Goal: Task Accomplishment & Management: Use online tool/utility

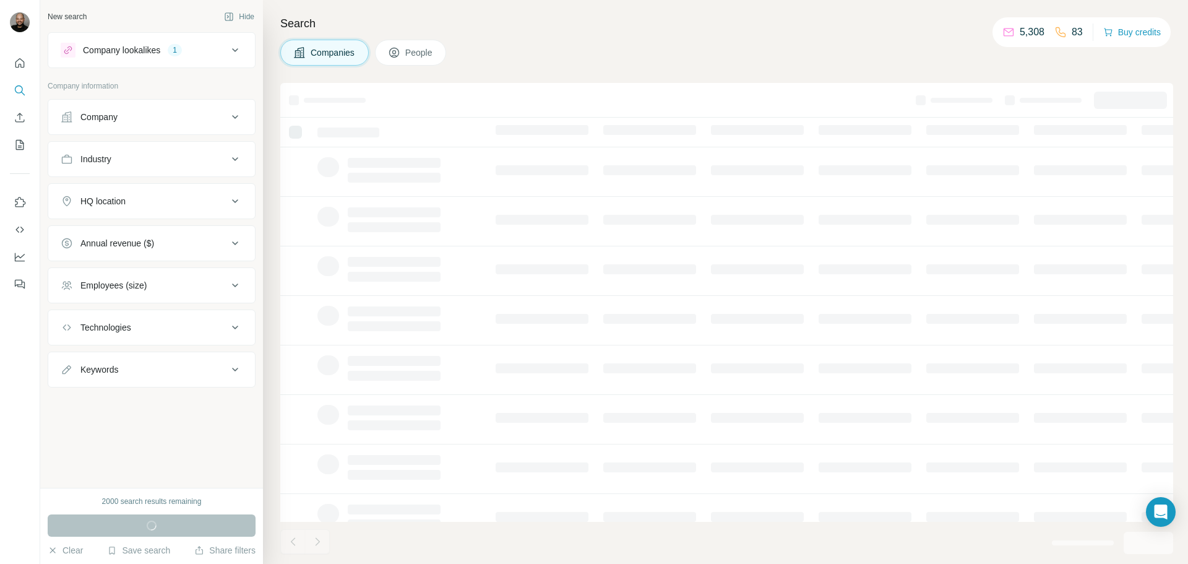
click at [415, 55] on span "People" at bounding box center [419, 52] width 28 height 12
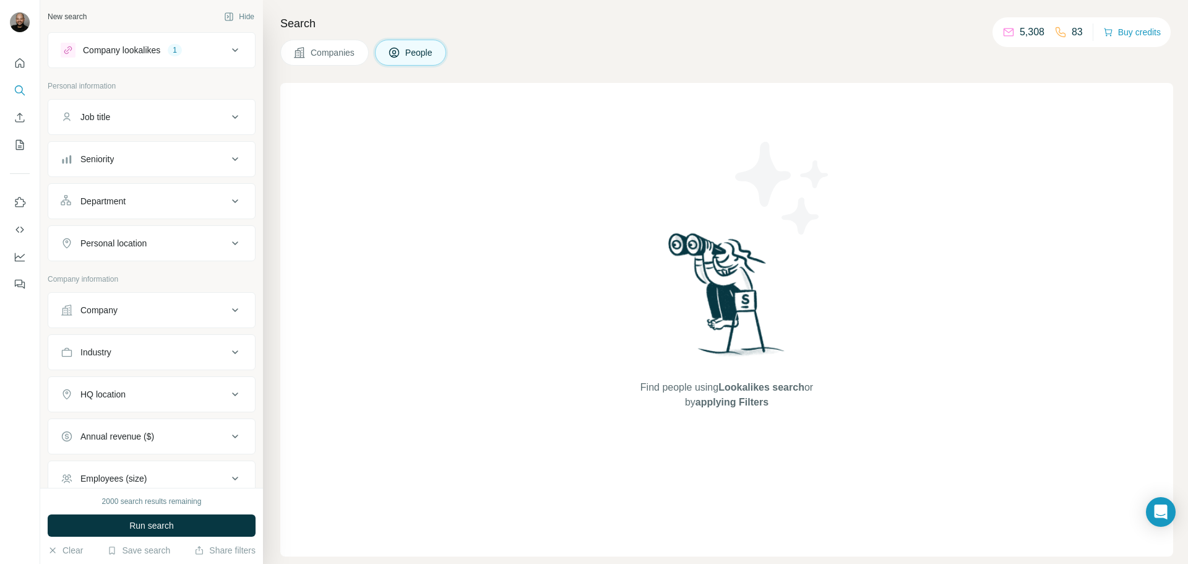
click at [124, 114] on div "Job title" at bounding box center [144, 117] width 167 height 12
click at [130, 148] on input "text" at bounding box center [139, 148] width 157 height 22
type input "*"
type input "**********"
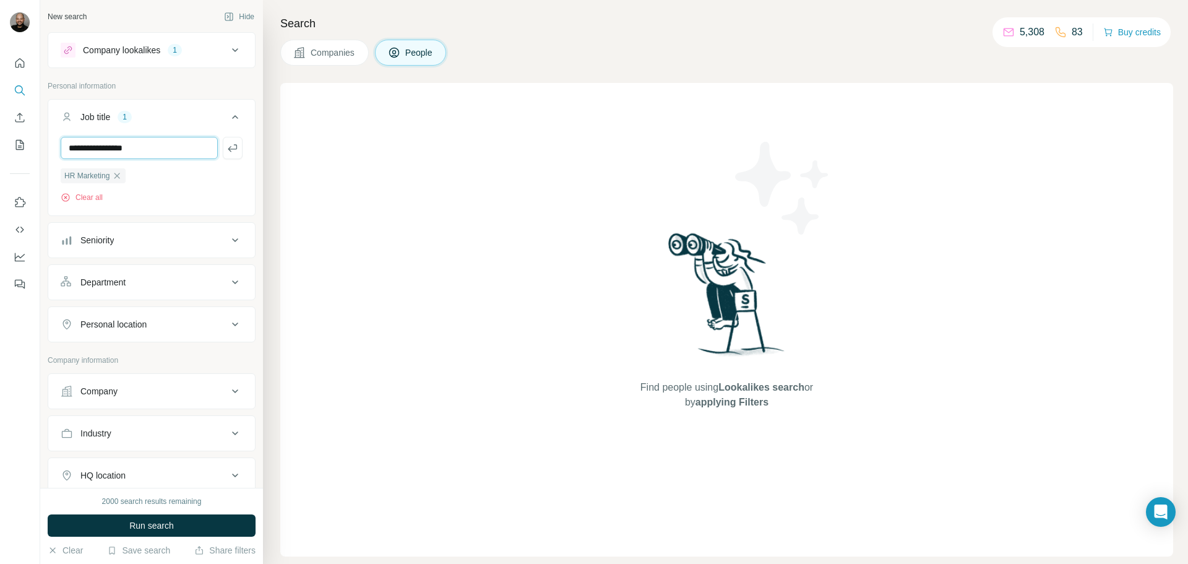
type input "**********"
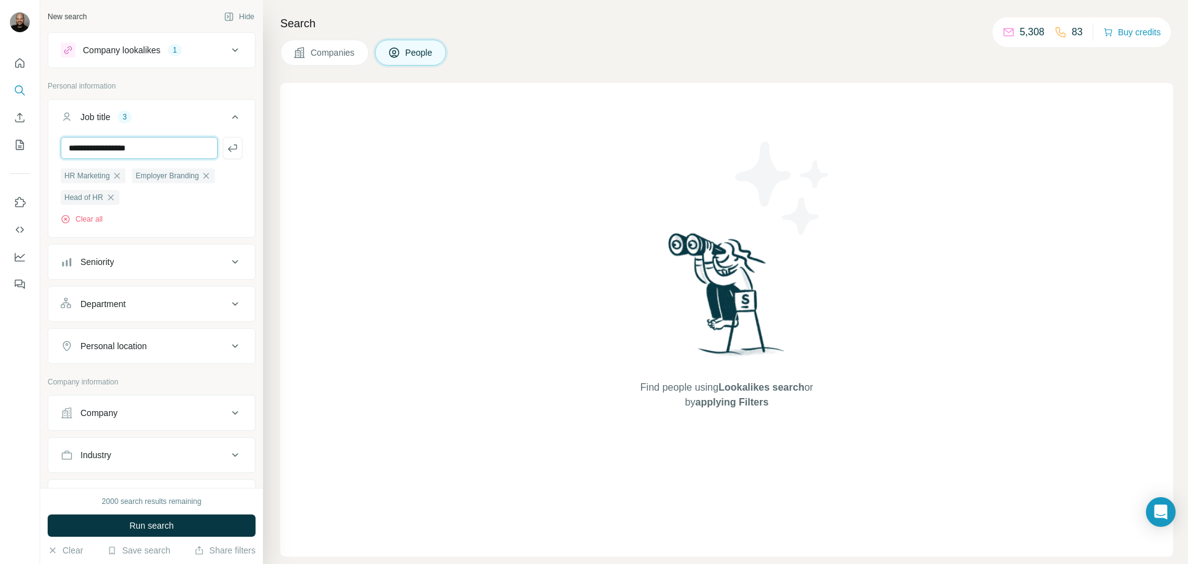
type input "**********"
click at [143, 407] on button "Company" at bounding box center [151, 413] width 207 height 30
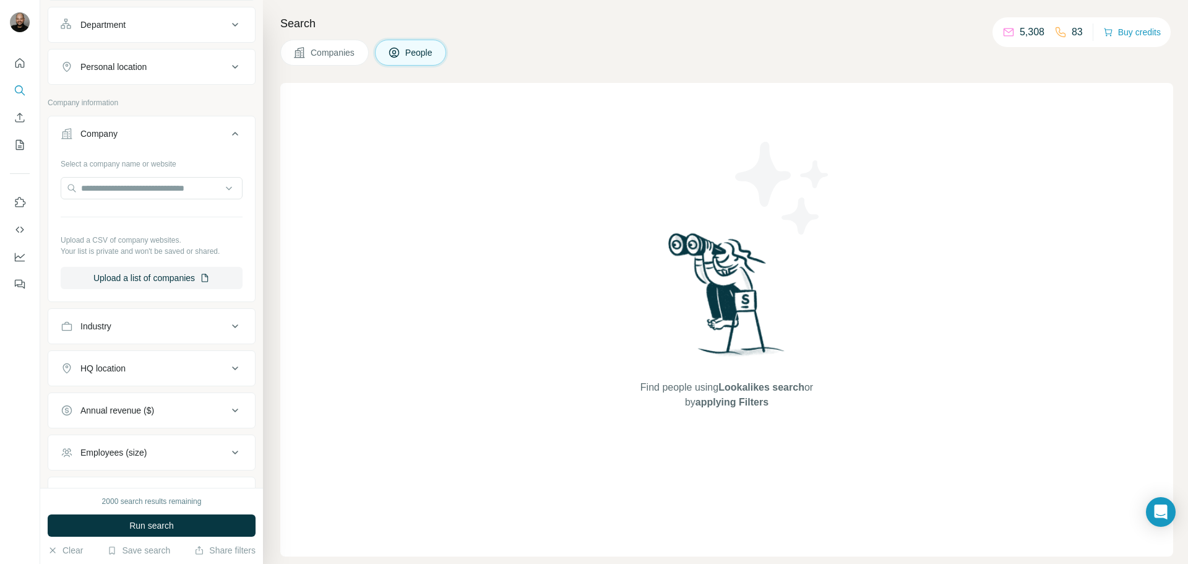
scroll to position [309, 0]
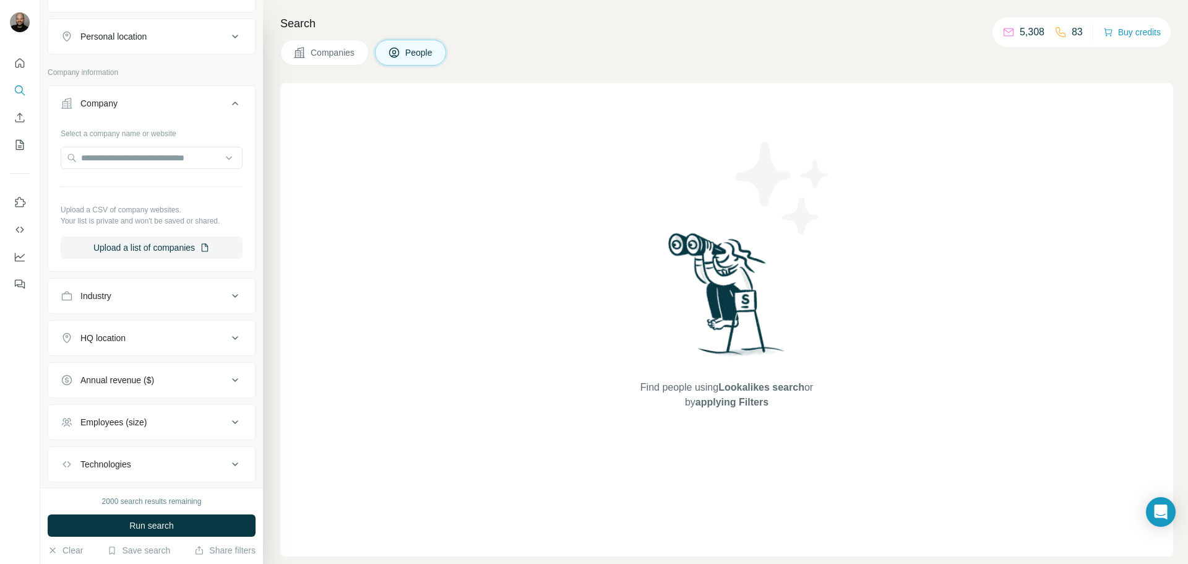
click at [148, 336] on div "HQ location" at bounding box center [144, 338] width 167 height 12
click at [127, 369] on input "text" at bounding box center [152, 369] width 182 height 22
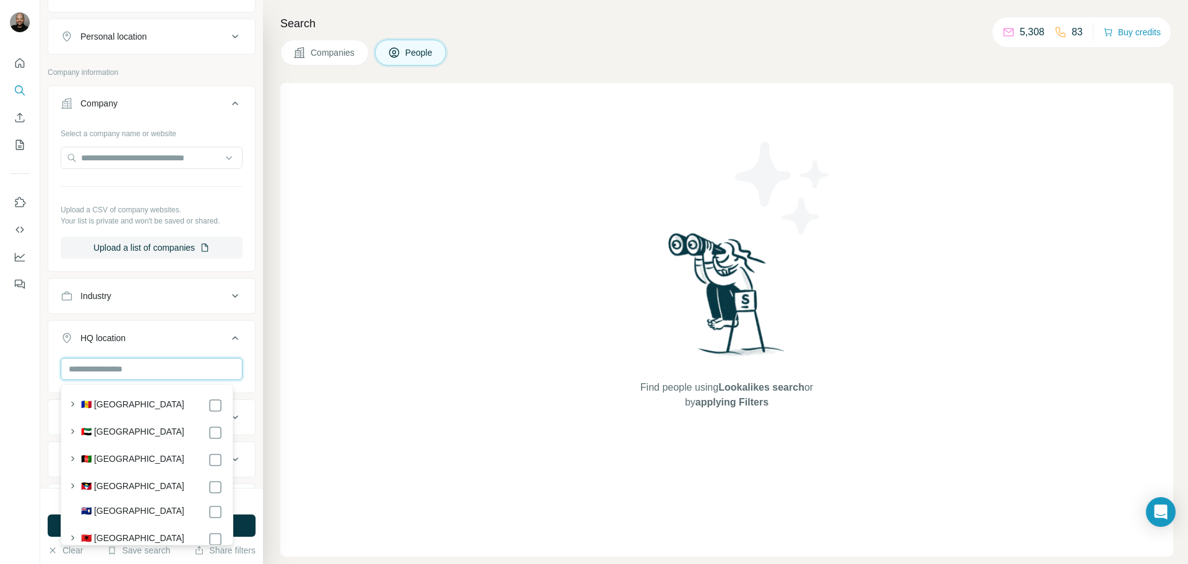
type input "*"
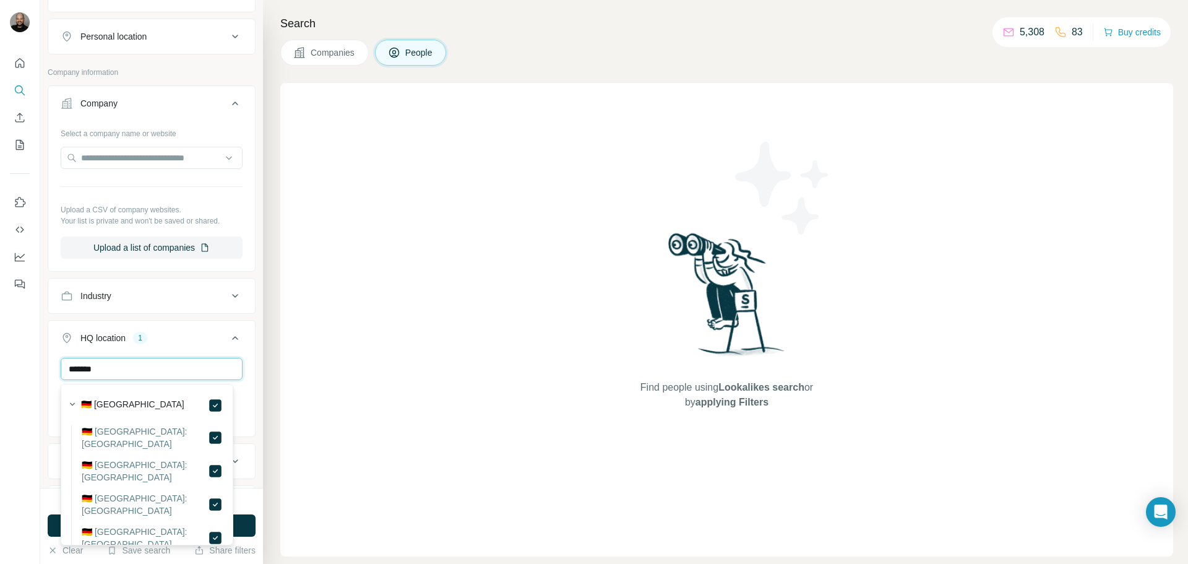
click at [131, 370] on input "*******" at bounding box center [152, 369] width 182 height 22
type input "****"
click at [196, 407] on div "🇦🇹 [GEOGRAPHIC_DATA]" at bounding box center [152, 405] width 142 height 15
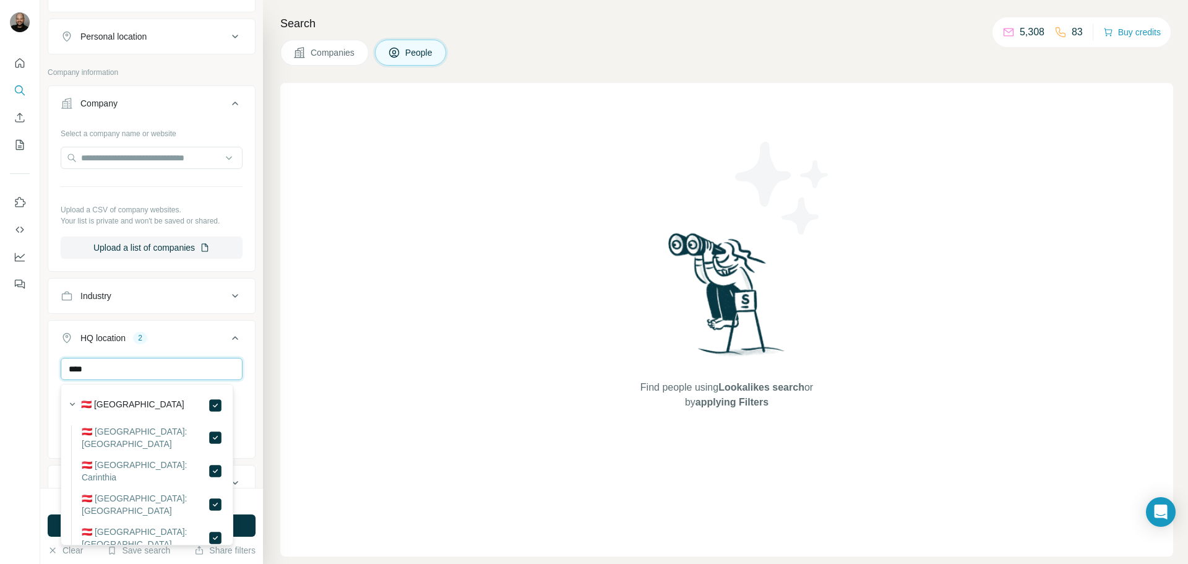
click at [123, 370] on input "****" at bounding box center [152, 369] width 182 height 22
click at [182, 329] on button "HQ location 2" at bounding box center [151, 340] width 207 height 35
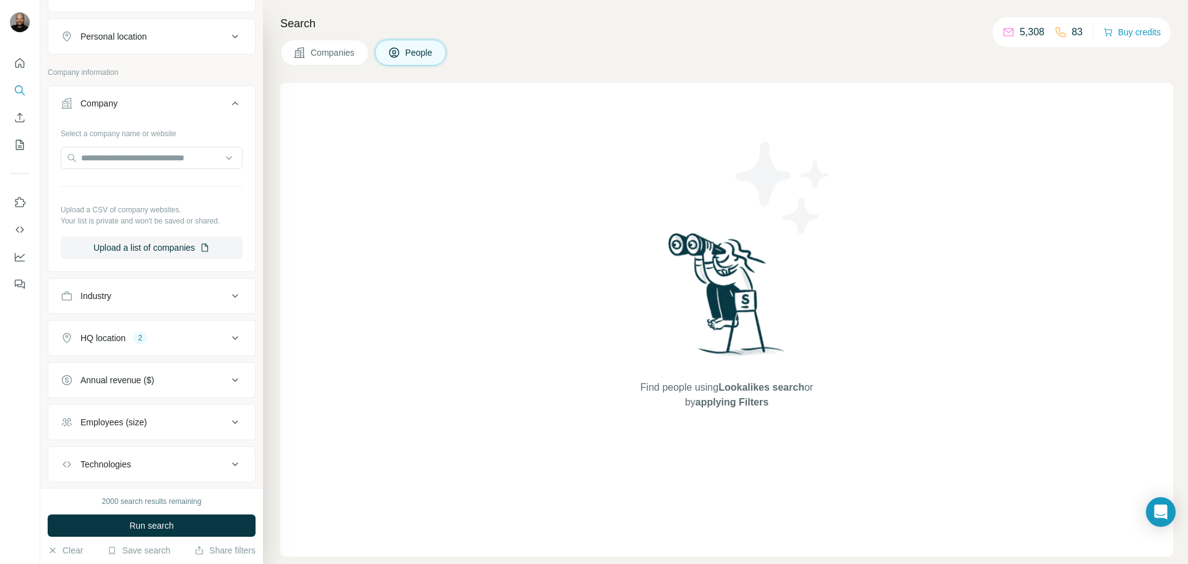
click at [158, 340] on div "HQ location 2" at bounding box center [144, 338] width 167 height 12
click at [159, 337] on div "HQ location 2" at bounding box center [144, 338] width 167 height 12
click at [142, 418] on div "Employees (size)" at bounding box center [113, 422] width 66 height 12
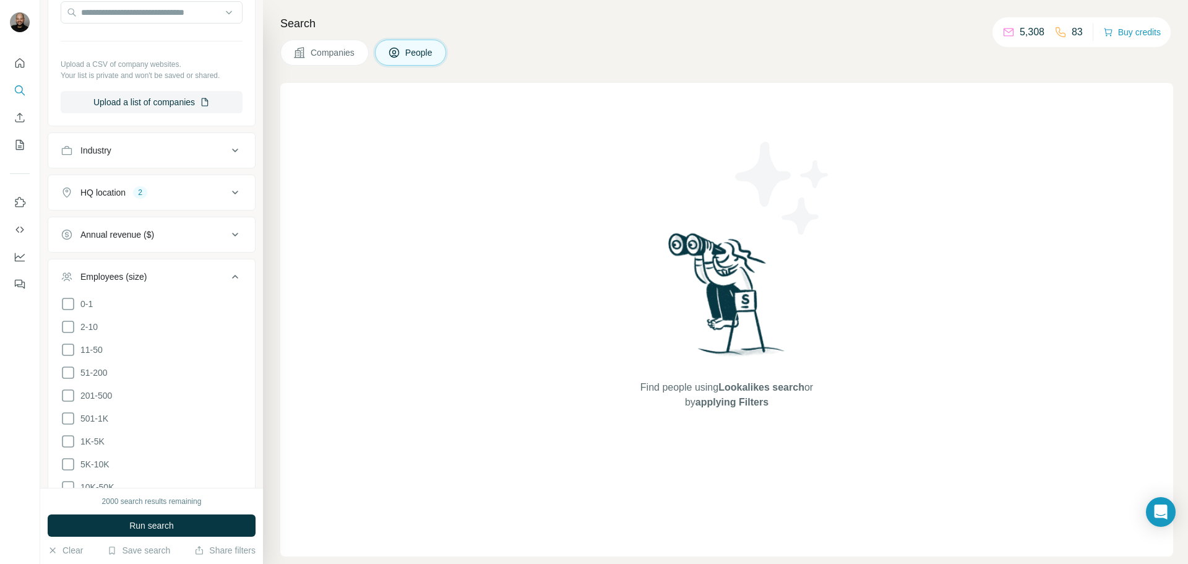
scroll to position [495, 0]
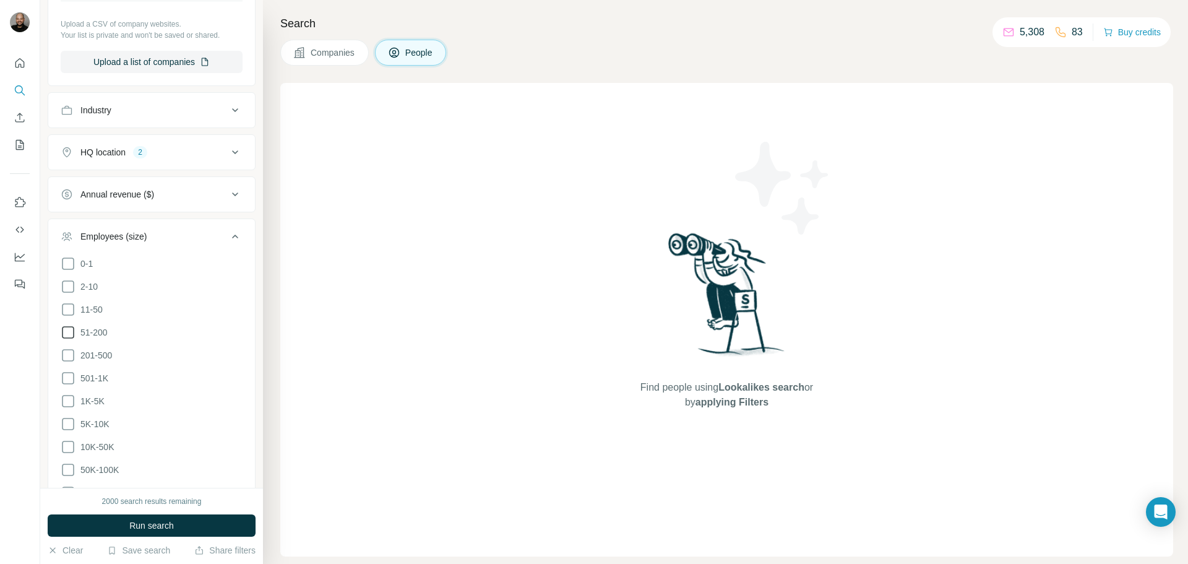
click at [69, 332] on icon at bounding box center [68, 332] width 15 height 15
click at [67, 351] on icon at bounding box center [68, 355] width 15 height 15
click at [68, 368] on ul "0-1 2-10 11-50 [PHONE_NUMBER] 501-1K 1K-5K 5K-10K 10K-50K 50K-100K 100K-500K 50…" at bounding box center [152, 389] width 182 height 267
click at [69, 375] on icon at bounding box center [68, 378] width 15 height 15
click at [205, 239] on div "Employees (size) 3" at bounding box center [144, 236] width 167 height 12
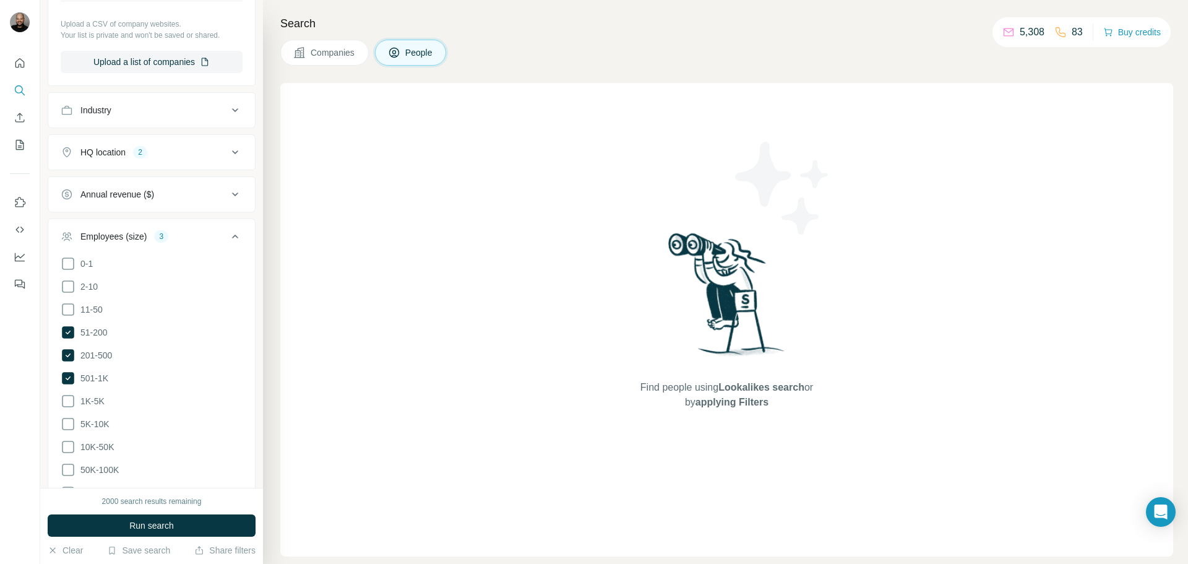
scroll to position [382, 0]
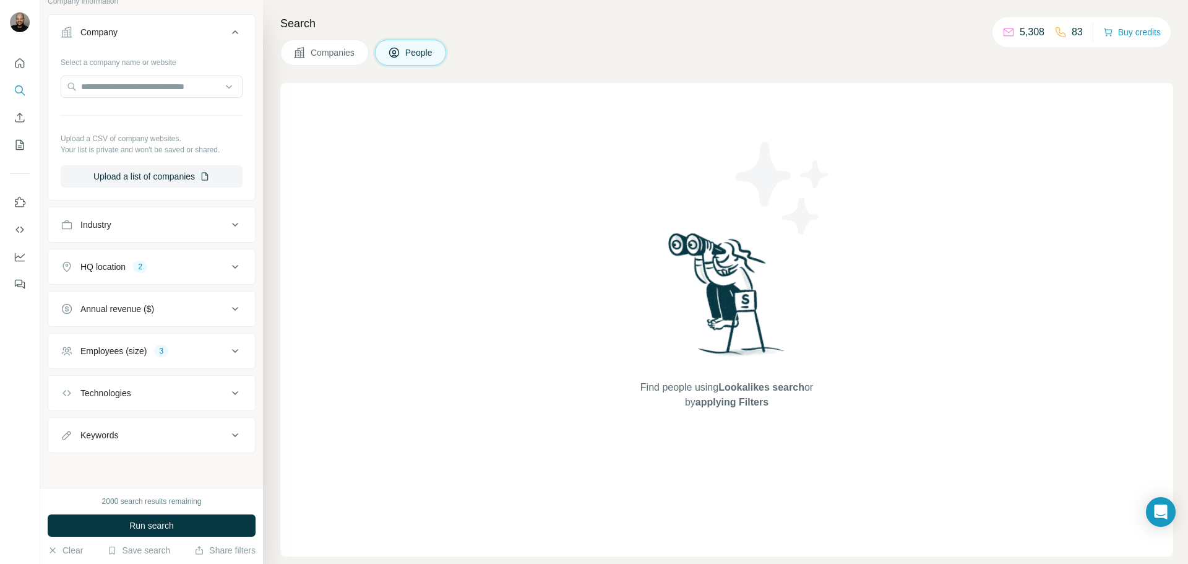
click at [144, 397] on div "Technologies" at bounding box center [144, 393] width 167 height 12
click at [144, 393] on div "Technologies" at bounding box center [144, 391] width 167 height 12
click at [132, 445] on button "Keywords" at bounding box center [151, 435] width 207 height 30
click at [133, 440] on div "Keywords" at bounding box center [144, 434] width 167 height 12
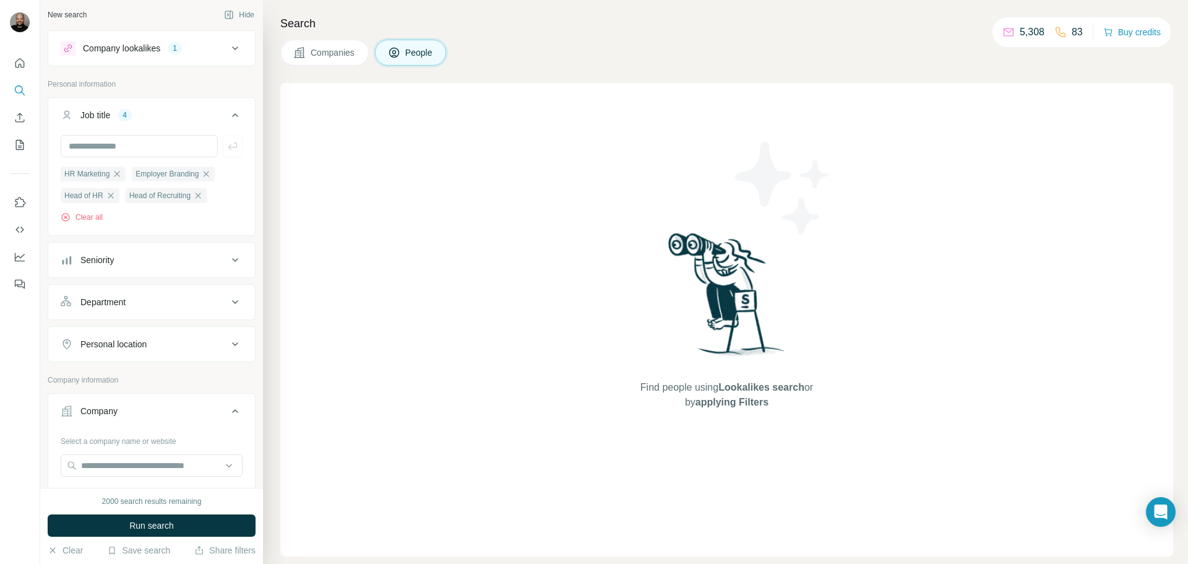
scroll to position [0, 0]
click at [136, 307] on div "Department" at bounding box center [144, 304] width 167 height 12
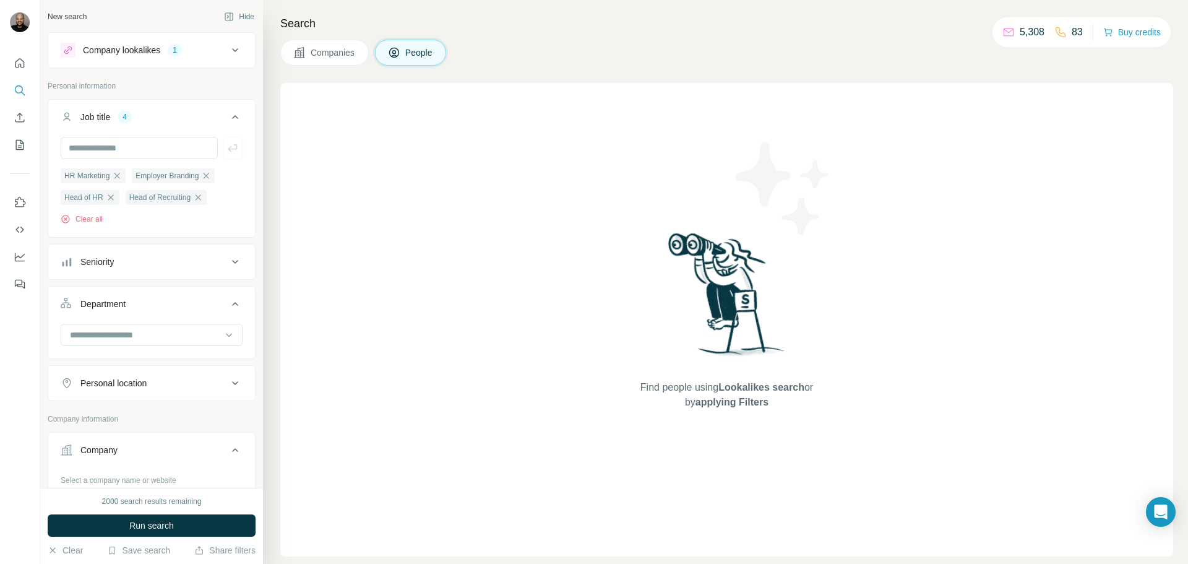
click at [136, 307] on div "Department" at bounding box center [144, 304] width 167 height 12
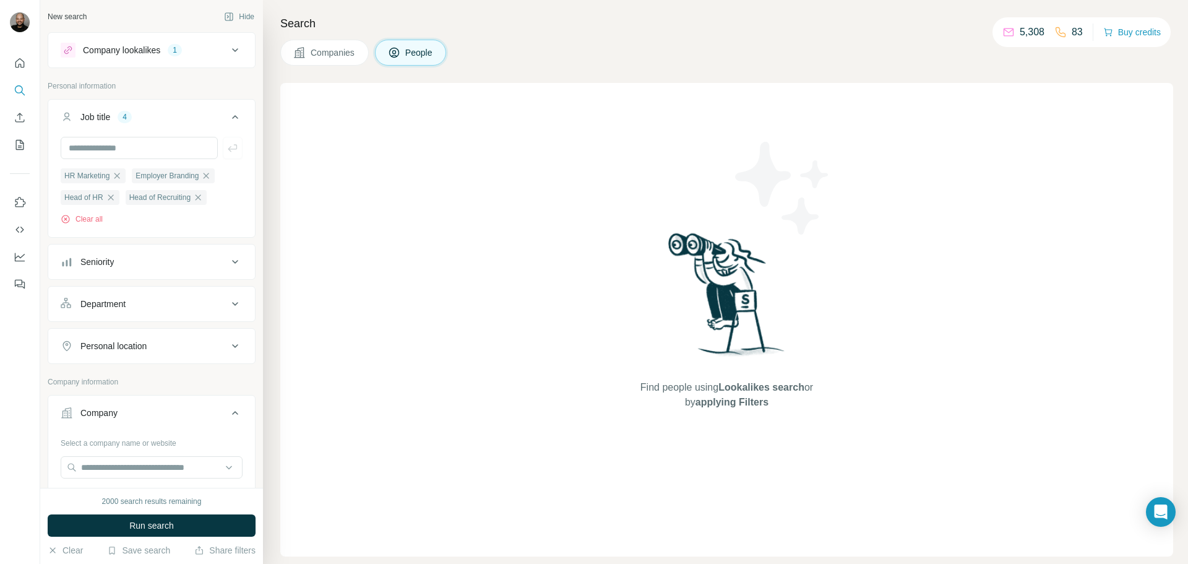
click at [143, 267] on div "Seniority" at bounding box center [144, 262] width 167 height 12
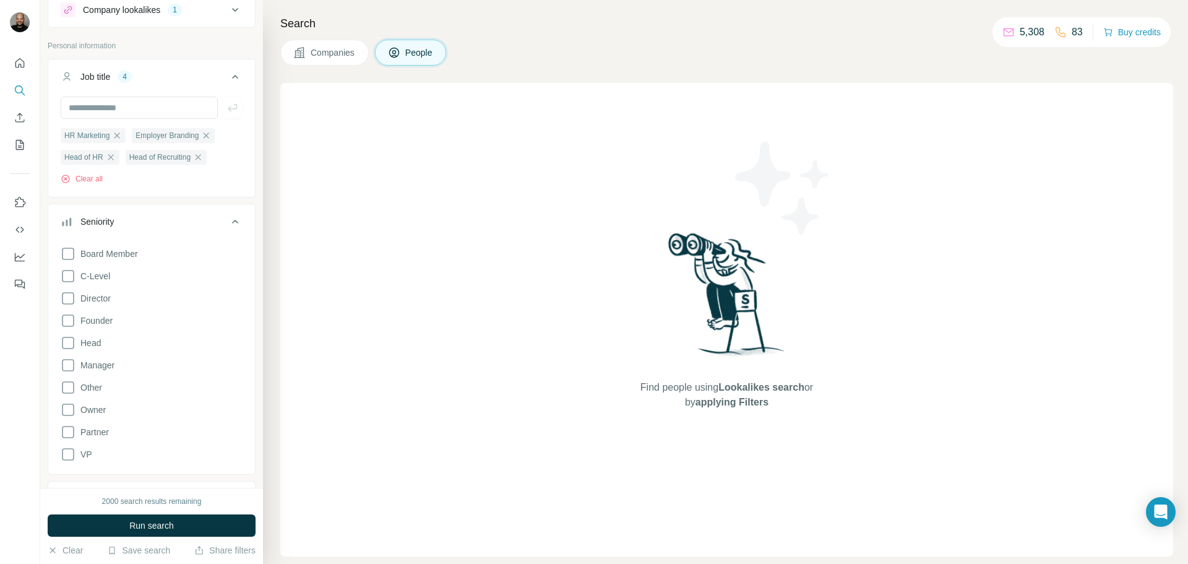
scroll to position [62, 0]
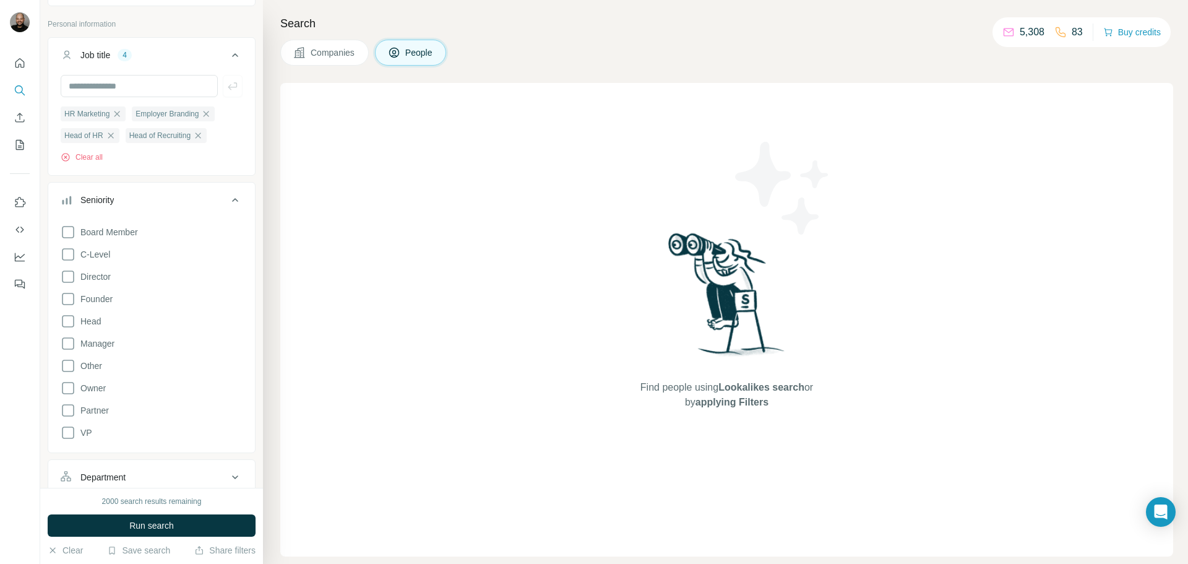
click at [153, 197] on div "Seniority" at bounding box center [144, 200] width 167 height 12
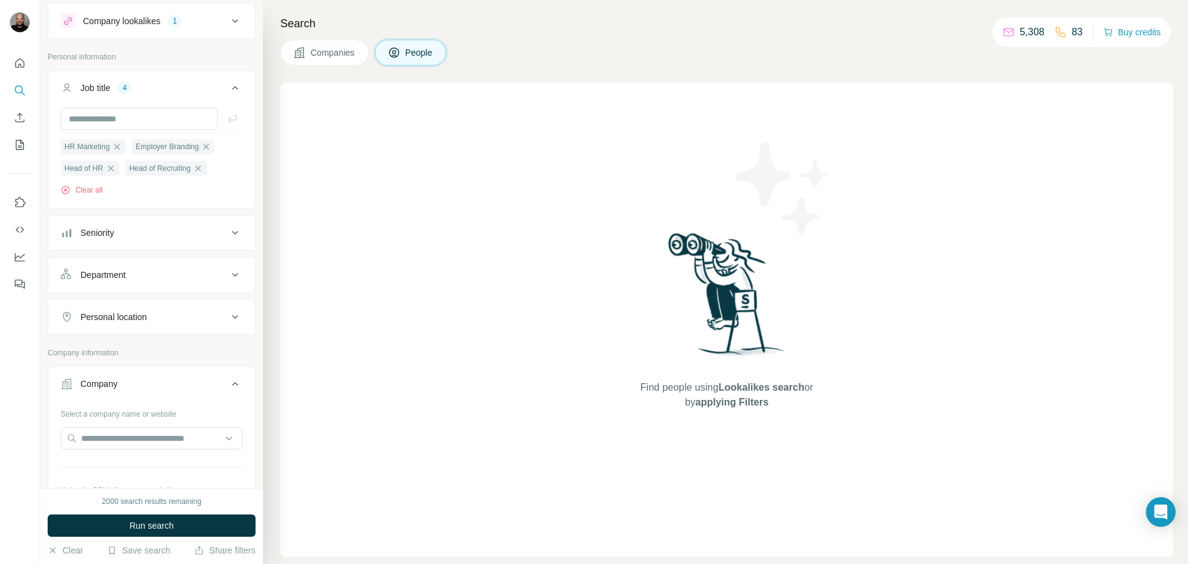
scroll to position [0, 0]
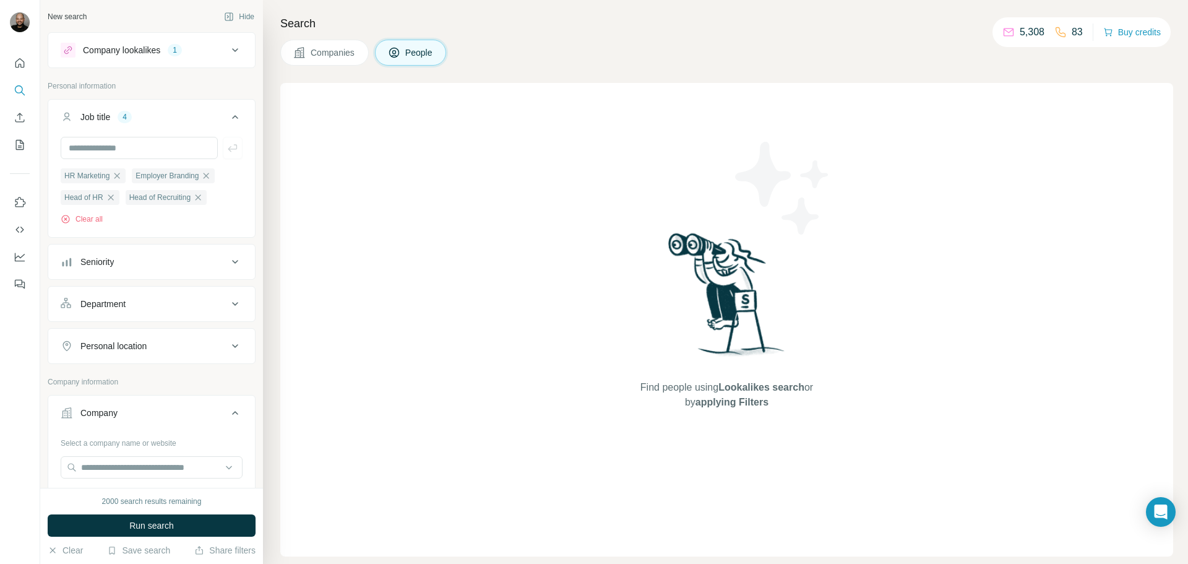
click at [217, 59] on button "Company lookalikes 1" at bounding box center [151, 50] width 207 height 30
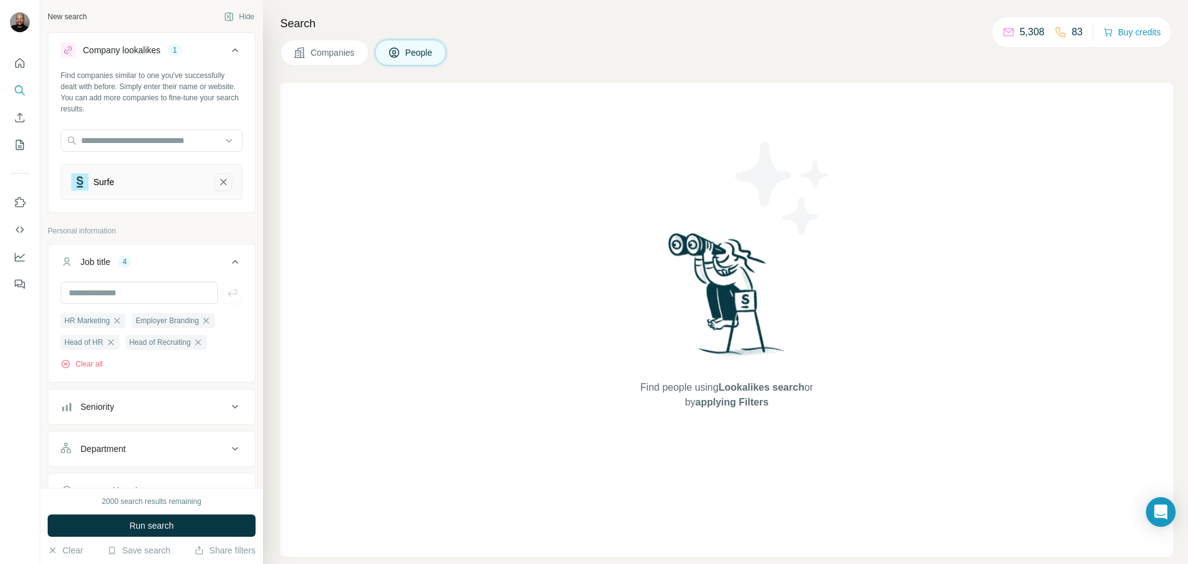
click at [220, 179] on icon "Surfe-remove-button" at bounding box center [223, 182] width 6 height 6
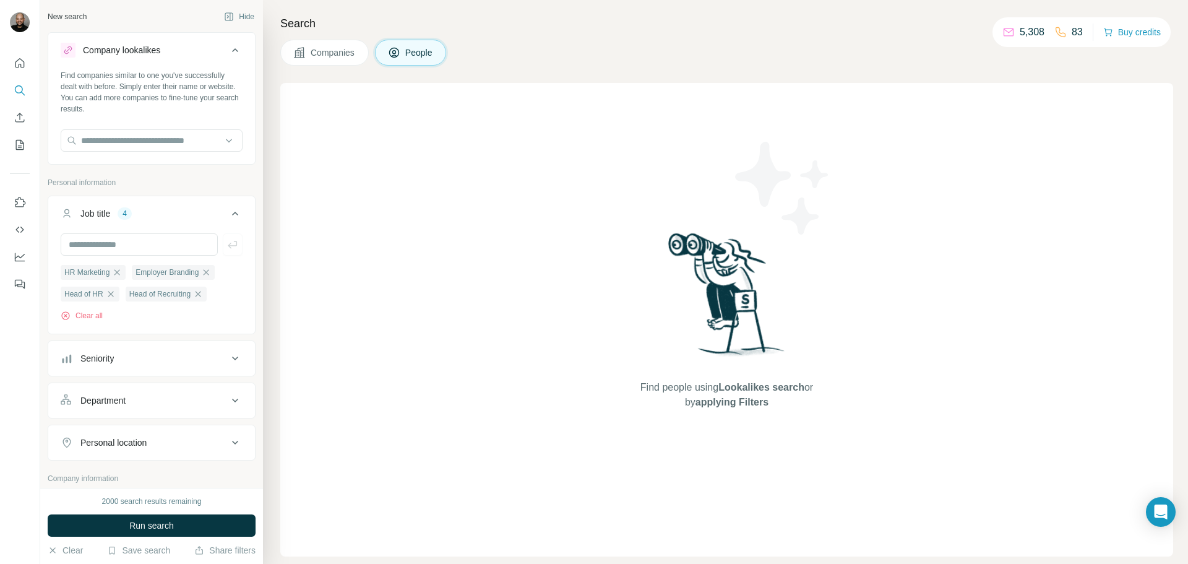
click at [202, 54] on div "Company lookalikes" at bounding box center [144, 50] width 167 height 15
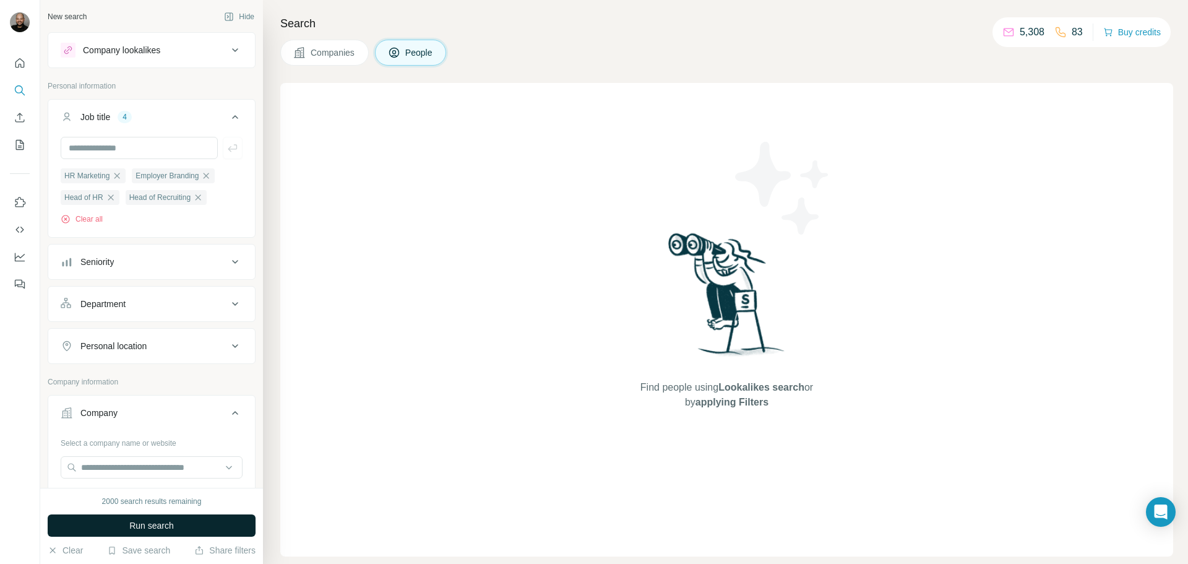
click at [171, 524] on span "Run search" at bounding box center [151, 525] width 45 height 12
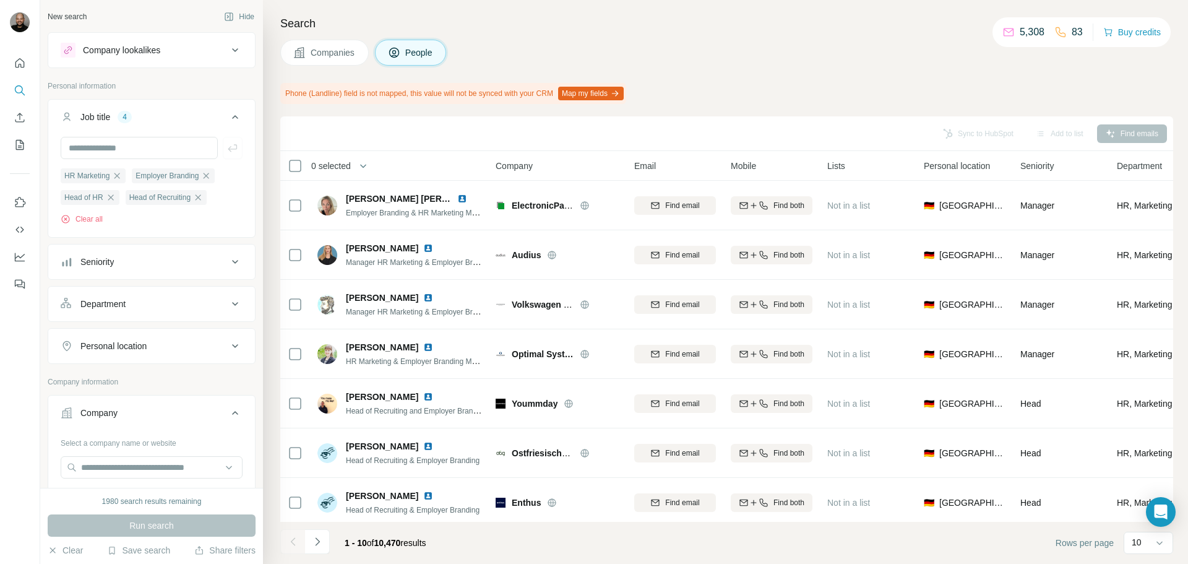
click at [165, 272] on button "Seniority" at bounding box center [151, 262] width 207 height 30
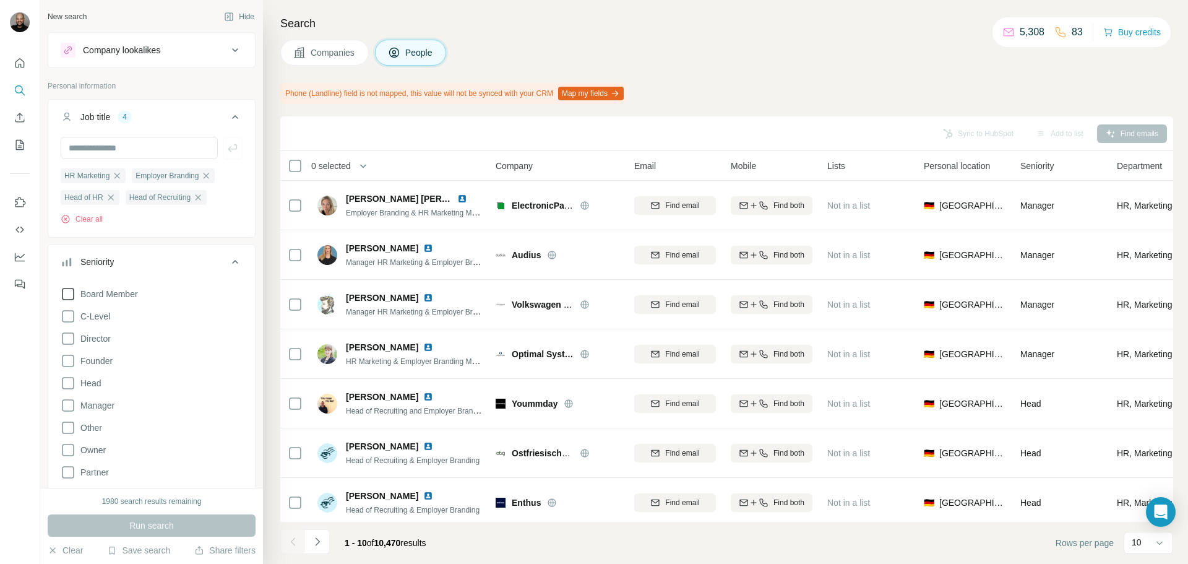
click at [73, 295] on icon at bounding box center [68, 293] width 15 height 15
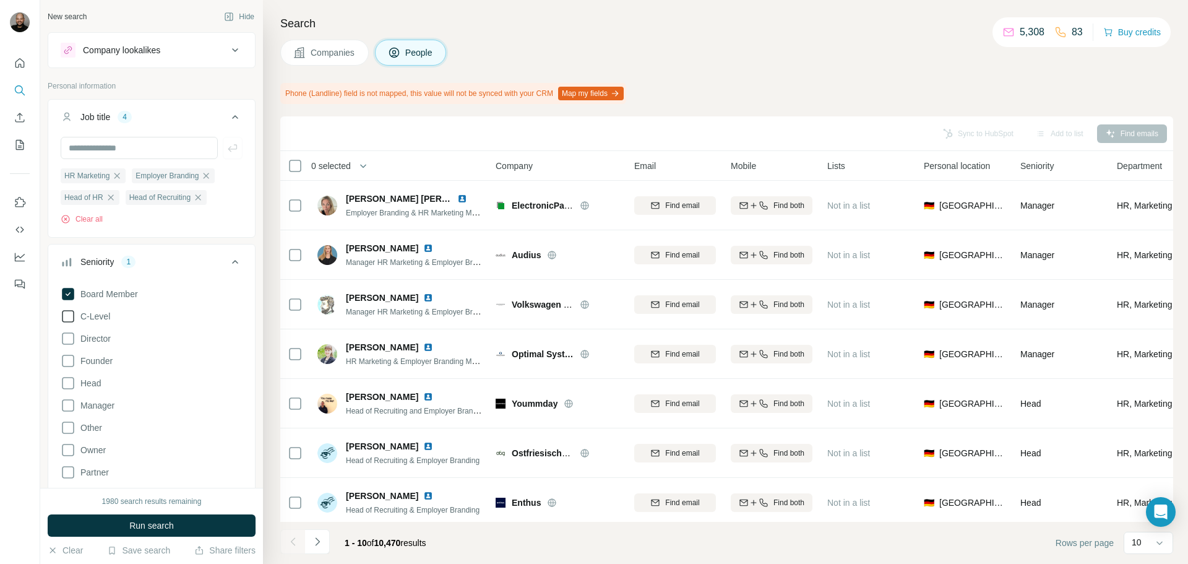
click at [67, 321] on icon at bounding box center [68, 316] width 15 height 15
click at [68, 350] on div "Board Member C-Level Director Founder Head Manager Other Owner Partner VP Clear…" at bounding box center [152, 401] width 182 height 239
click at [67, 343] on icon at bounding box center [68, 338] width 15 height 15
click at [69, 367] on icon at bounding box center [68, 360] width 15 height 15
click at [66, 381] on icon at bounding box center [68, 383] width 15 height 15
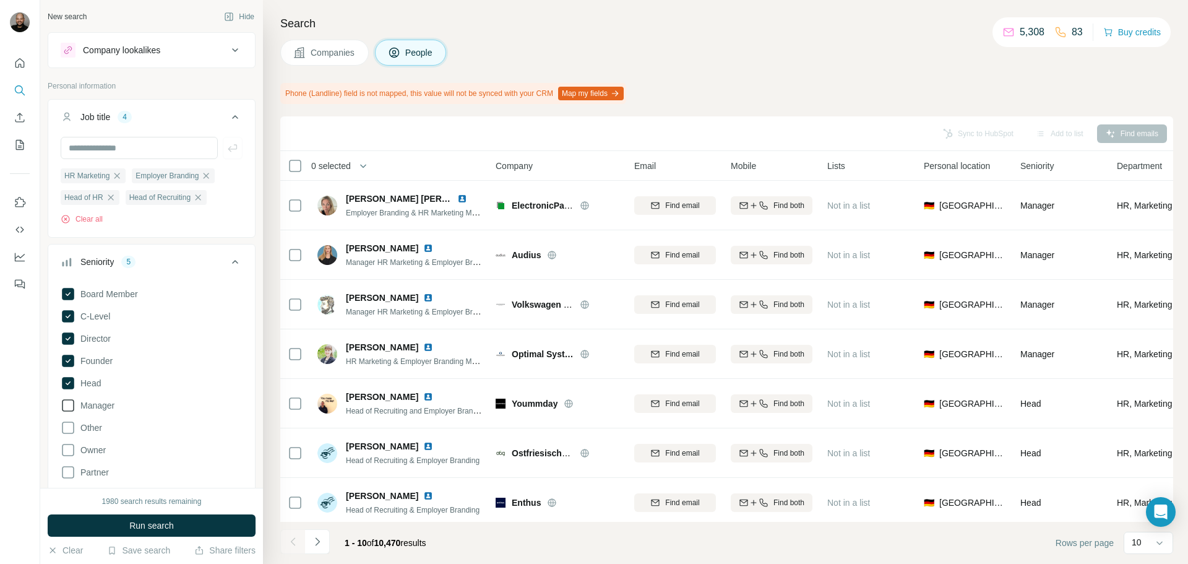
click at [69, 406] on icon at bounding box center [68, 405] width 15 height 15
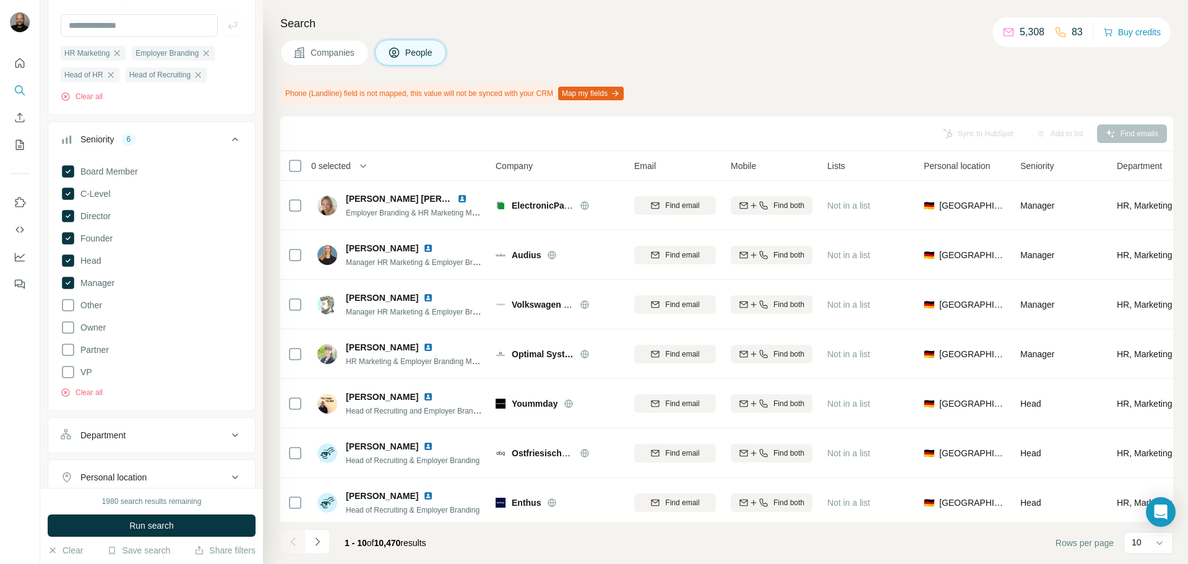
scroll to position [124, 0]
click at [67, 369] on icon at bounding box center [68, 370] width 15 height 15
click at [71, 353] on icon at bounding box center [68, 348] width 15 height 15
click at [149, 528] on span "Run search" at bounding box center [151, 525] width 45 height 12
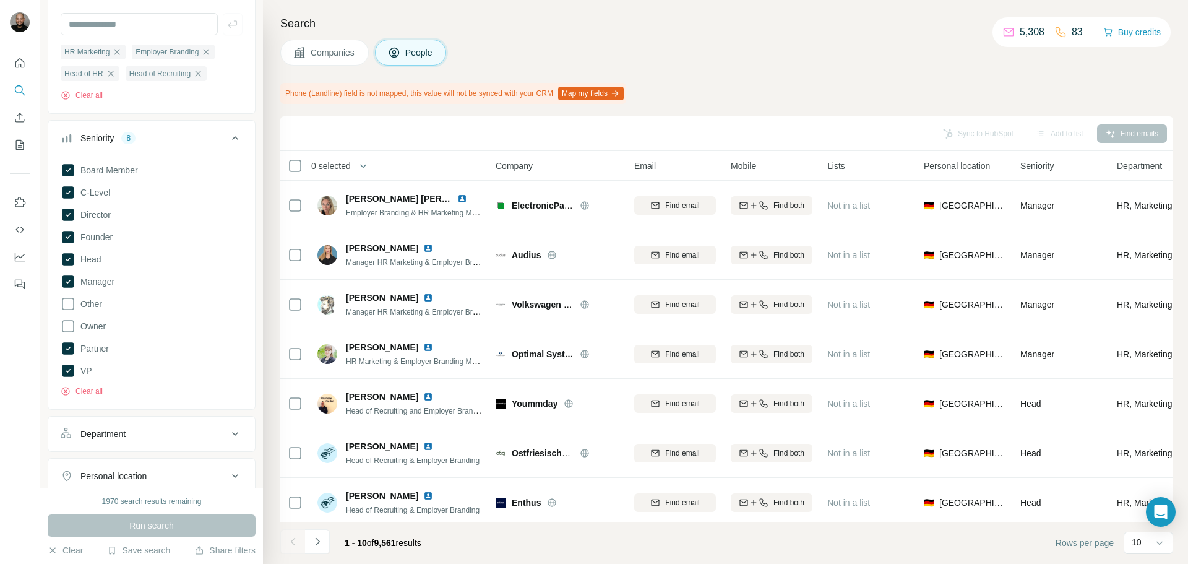
click at [342, 60] on button "Companies" at bounding box center [324, 53] width 88 height 26
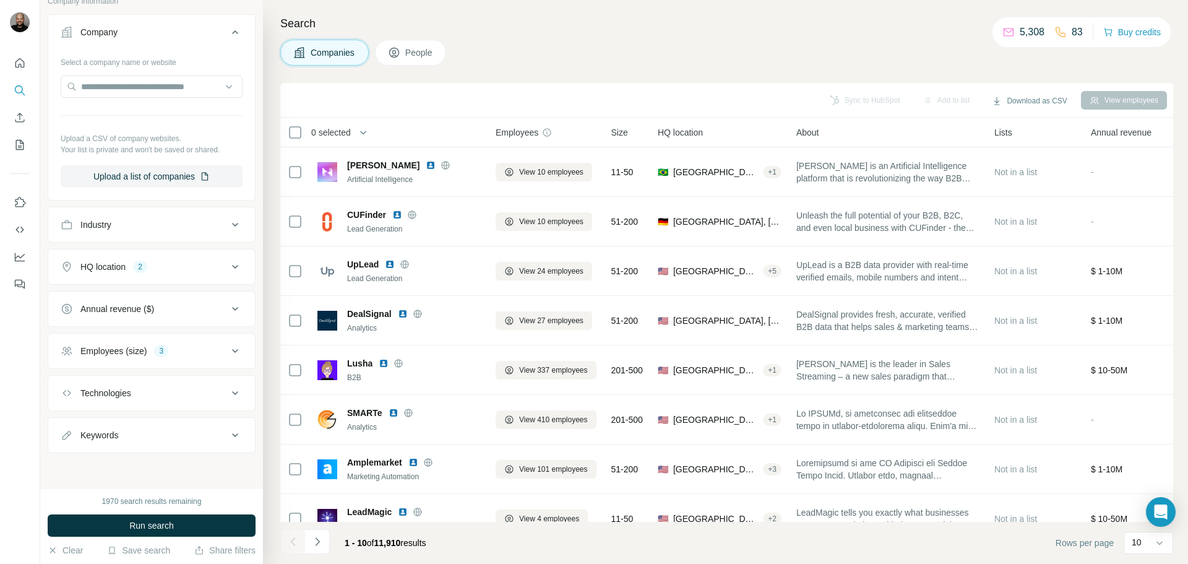
scroll to position [85, 0]
click at [410, 51] on span "People" at bounding box center [419, 52] width 28 height 12
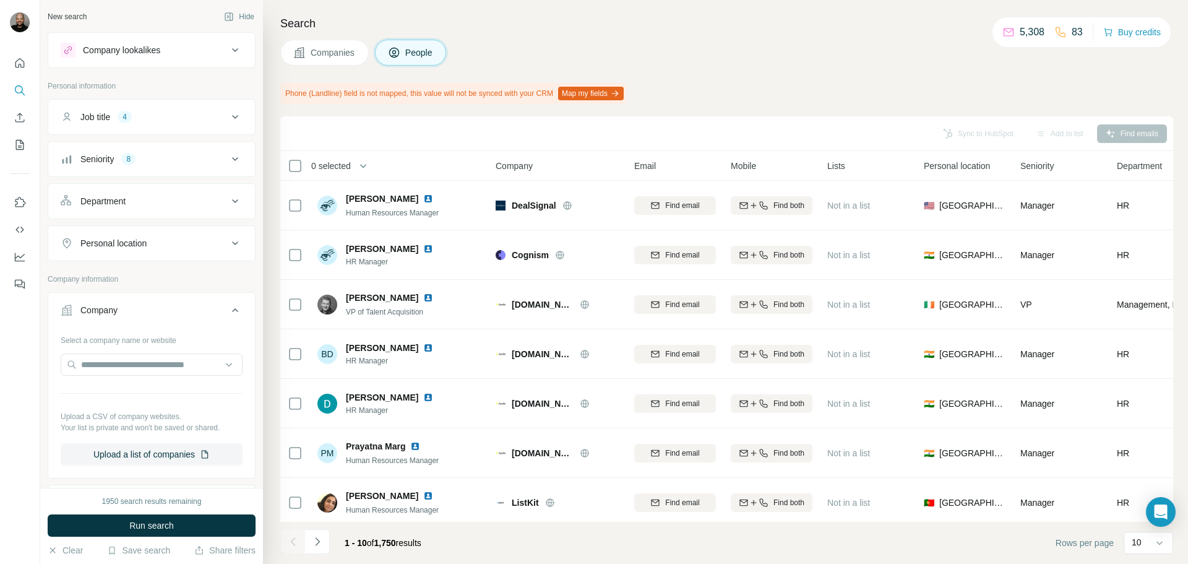
click at [183, 113] on div "Job title 4" at bounding box center [144, 117] width 167 height 12
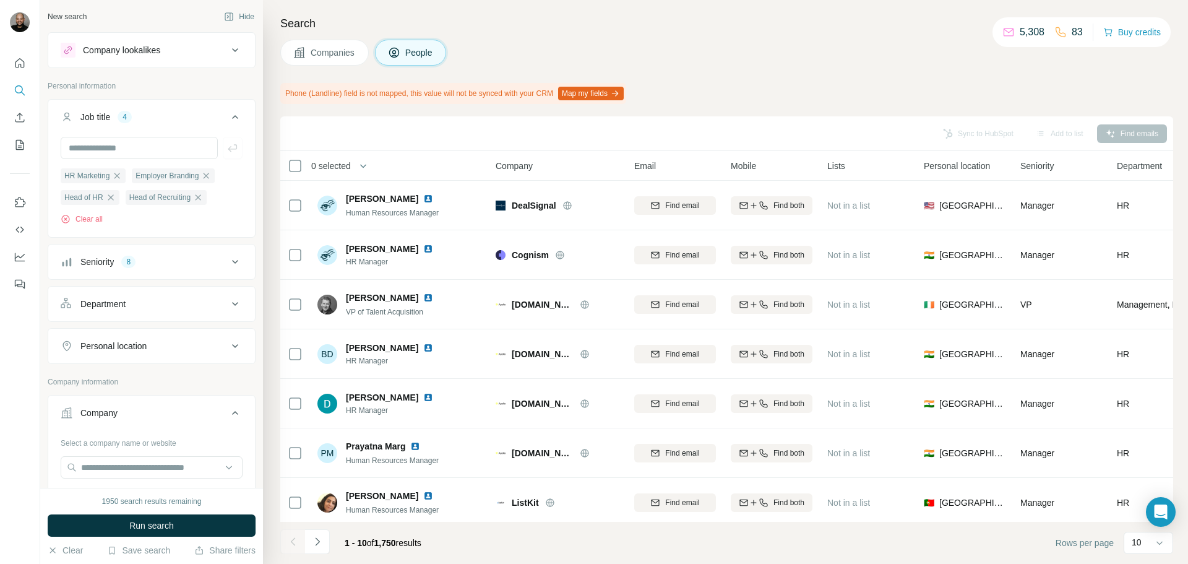
click at [140, 342] on div "Personal location" at bounding box center [113, 346] width 66 height 12
click at [119, 371] on input "text" at bounding box center [152, 377] width 182 height 22
click at [96, 372] on input "****" at bounding box center [152, 377] width 182 height 22
type input "****"
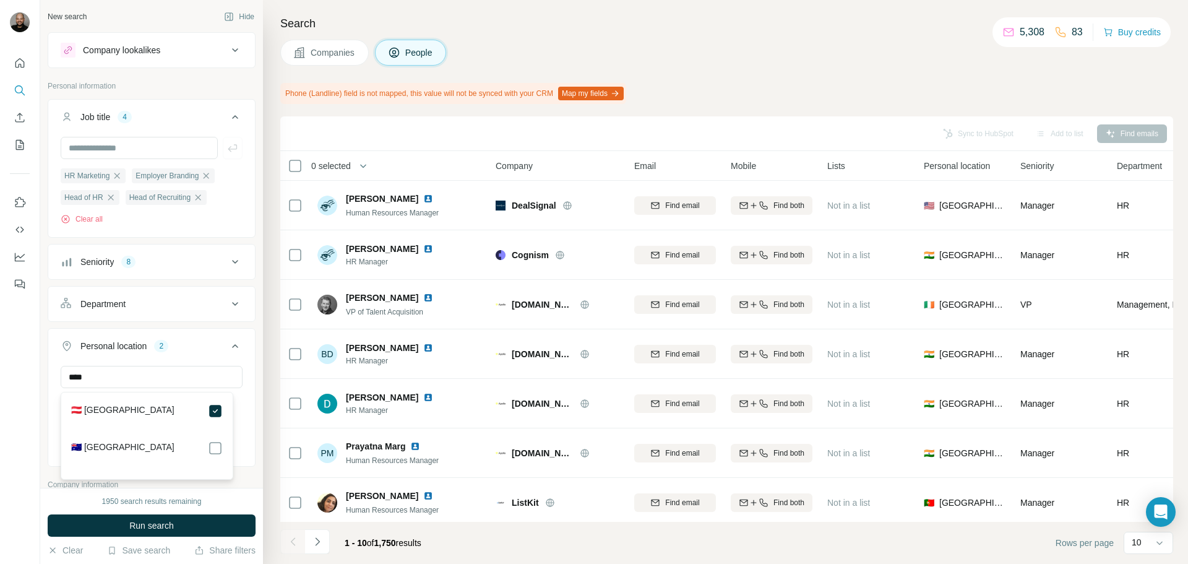
click at [176, 346] on div "Personal location 2" at bounding box center [144, 346] width 167 height 12
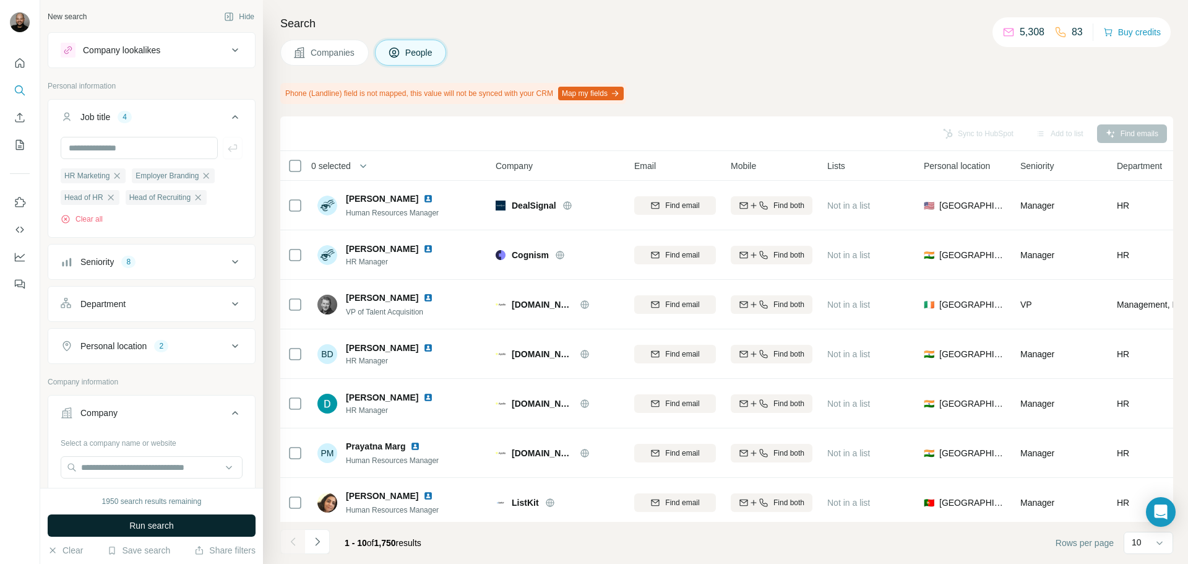
click at [176, 518] on button "Run search" at bounding box center [152, 525] width 208 height 22
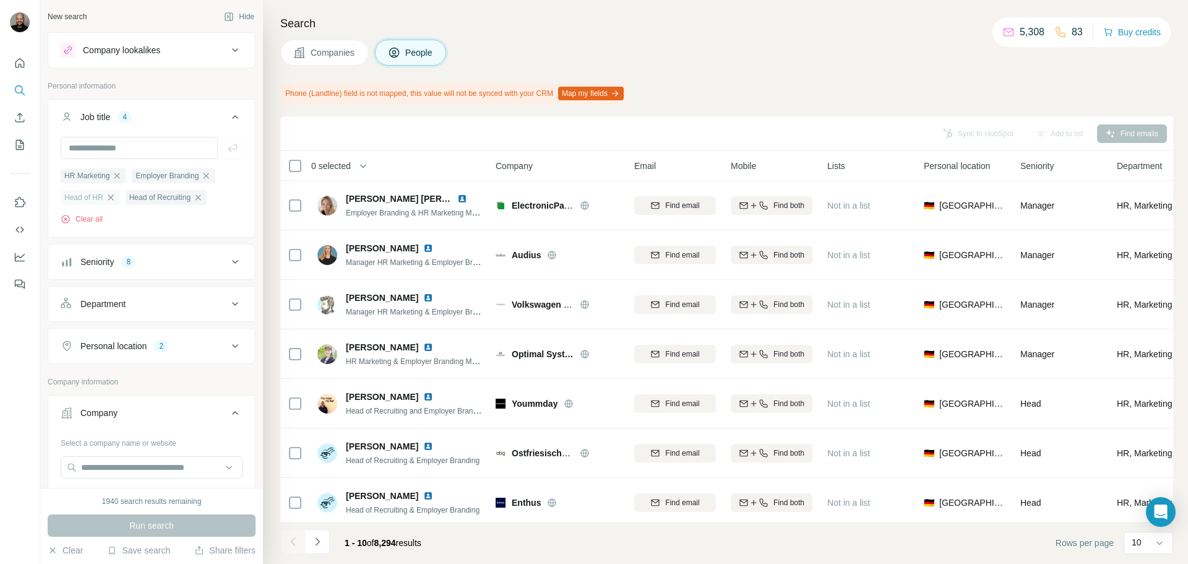
click at [113, 202] on icon "button" at bounding box center [111, 197] width 10 height 10
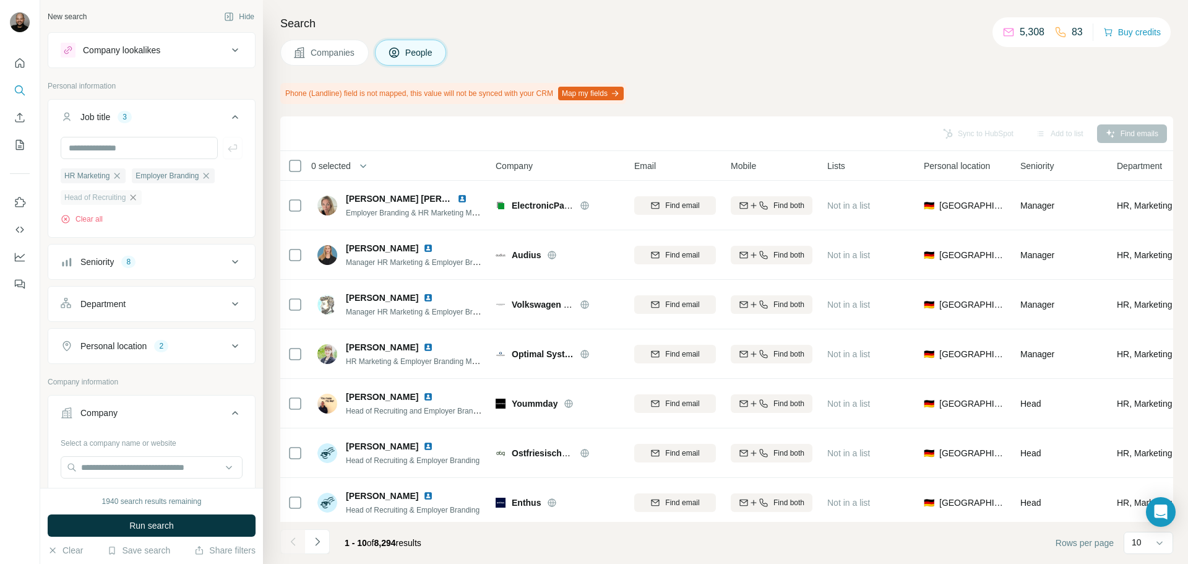
click at [134, 197] on icon "button" at bounding box center [133, 197] width 10 height 10
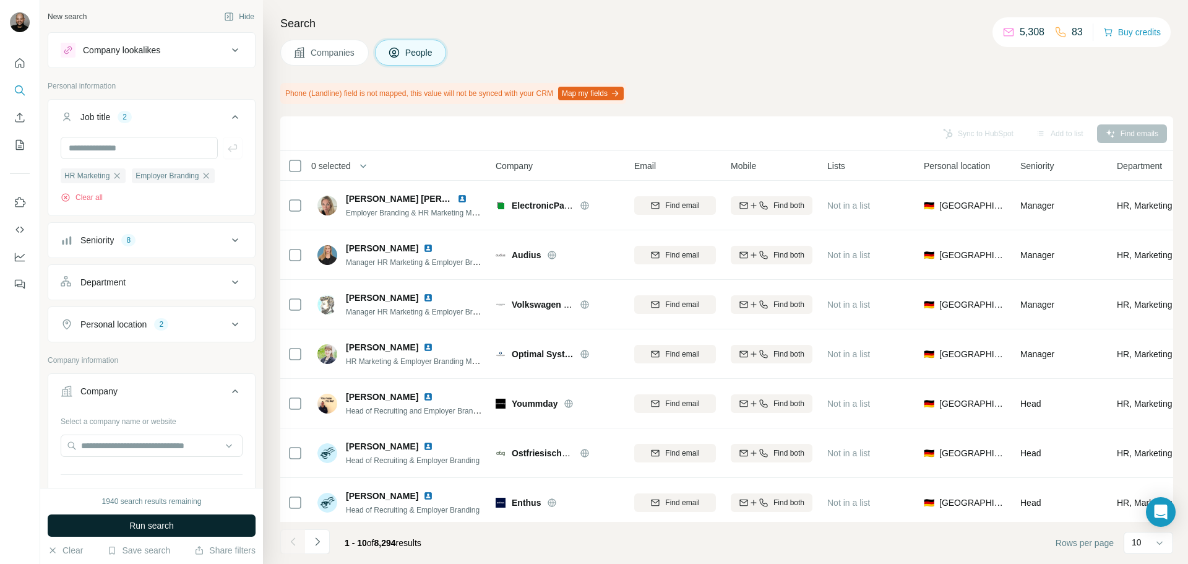
click at [170, 525] on span "Run search" at bounding box center [151, 525] width 45 height 12
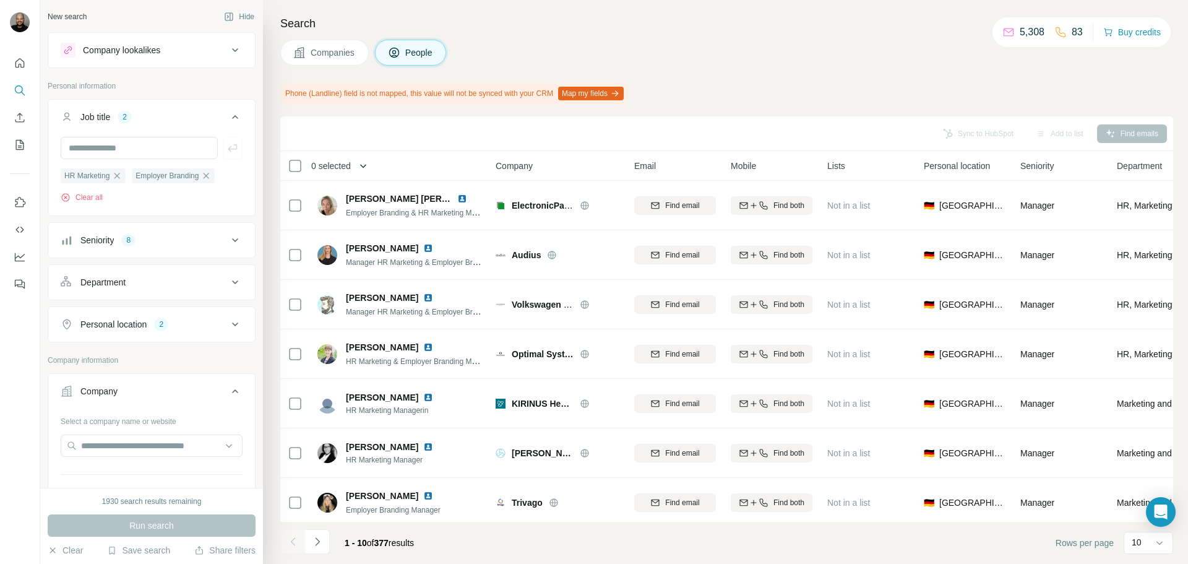
click at [359, 164] on button "button" at bounding box center [363, 165] width 25 height 25
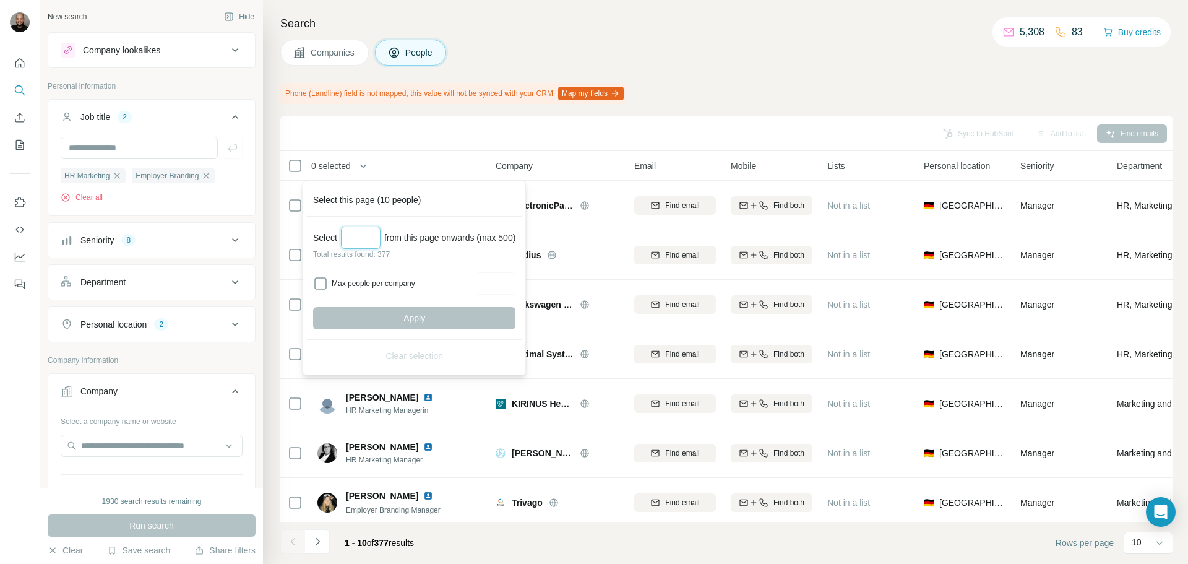
click at [361, 231] on input "Select a number (up to 500)" at bounding box center [361, 237] width 40 height 22
type input "***"
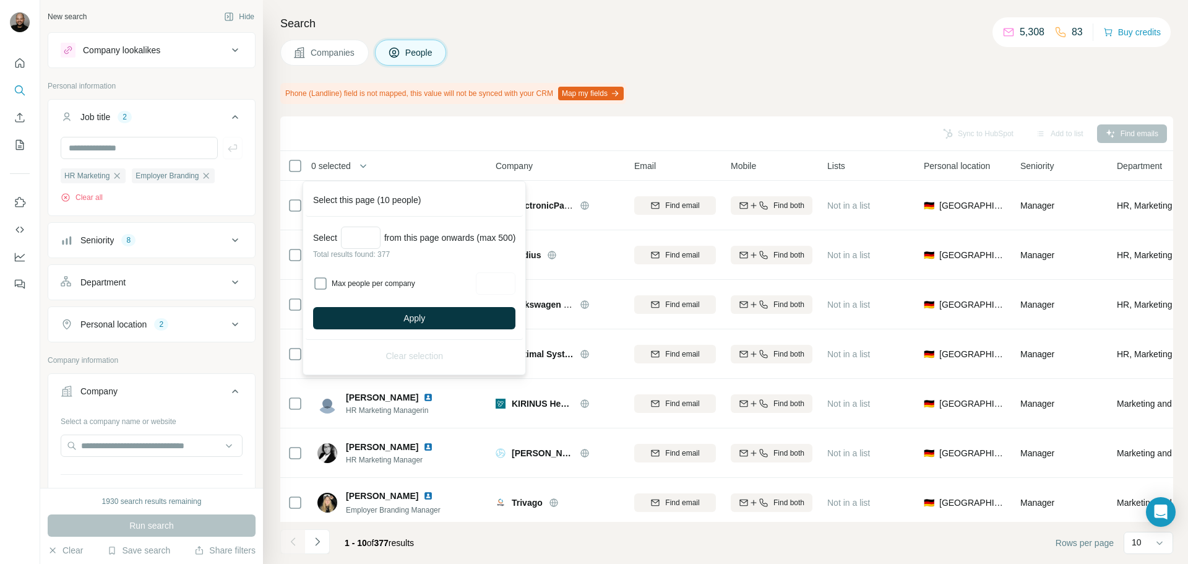
click at [374, 286] on label "Max people per company" at bounding box center [402, 283] width 140 height 11
click at [515, 284] on input "Max people per company" at bounding box center [496, 283] width 40 height 22
type input "*"
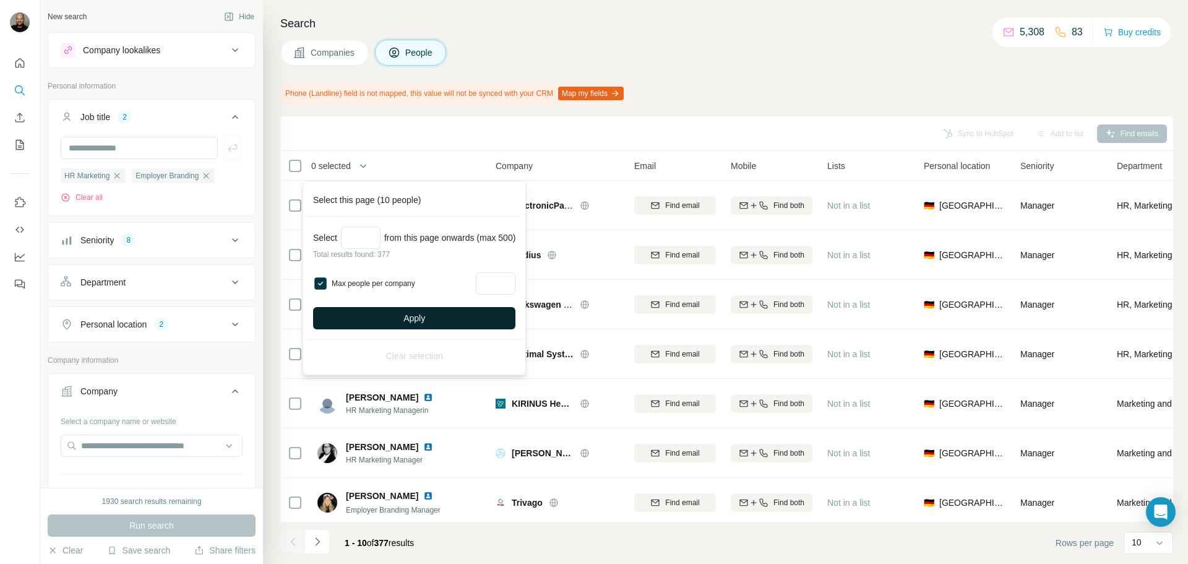
click at [395, 319] on button "Apply" at bounding box center [414, 318] width 202 height 22
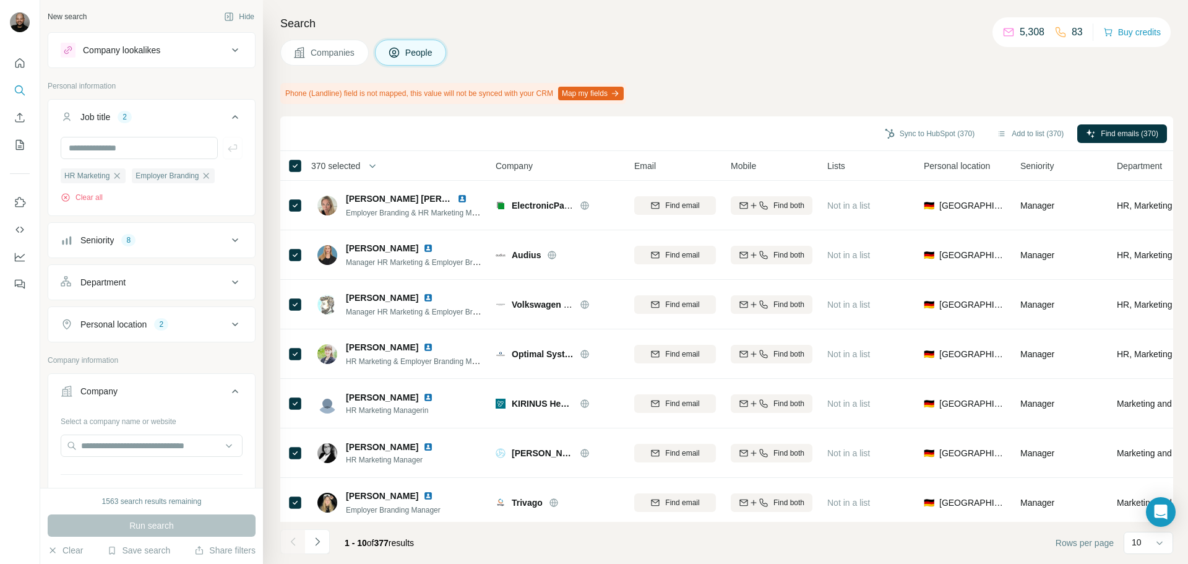
click at [346, 173] on th "370 selected" at bounding box center [379, 166] width 198 height 30
click at [358, 167] on span "370 selected" at bounding box center [335, 166] width 49 height 12
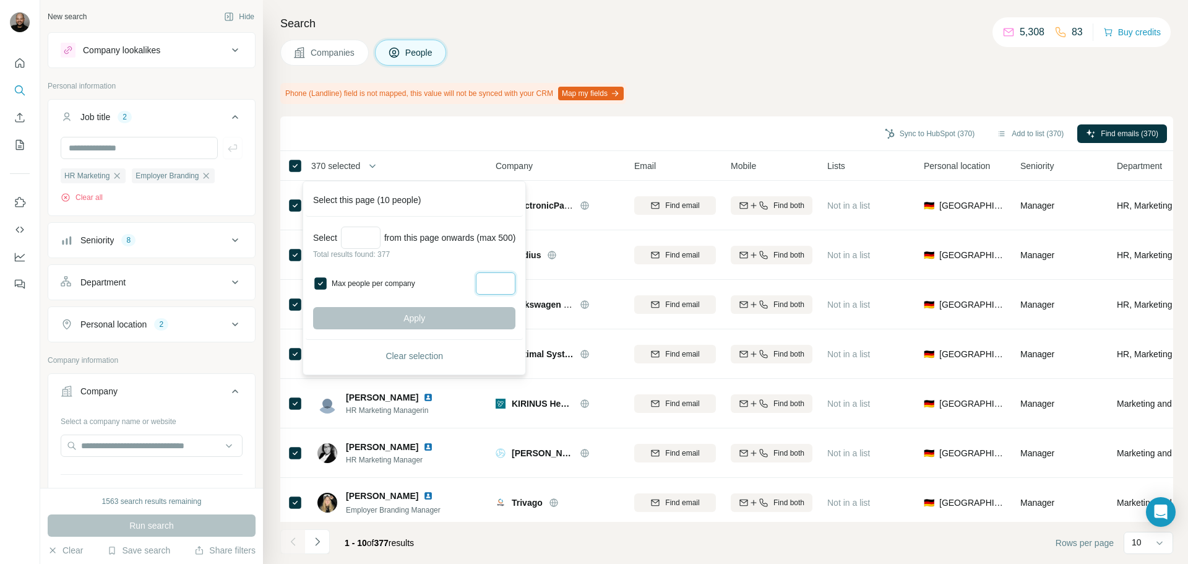
click at [496, 282] on input "Max people per company" at bounding box center [496, 283] width 40 height 22
type input "*"
click at [364, 233] on input "Select a number (up to 500)" at bounding box center [361, 237] width 40 height 22
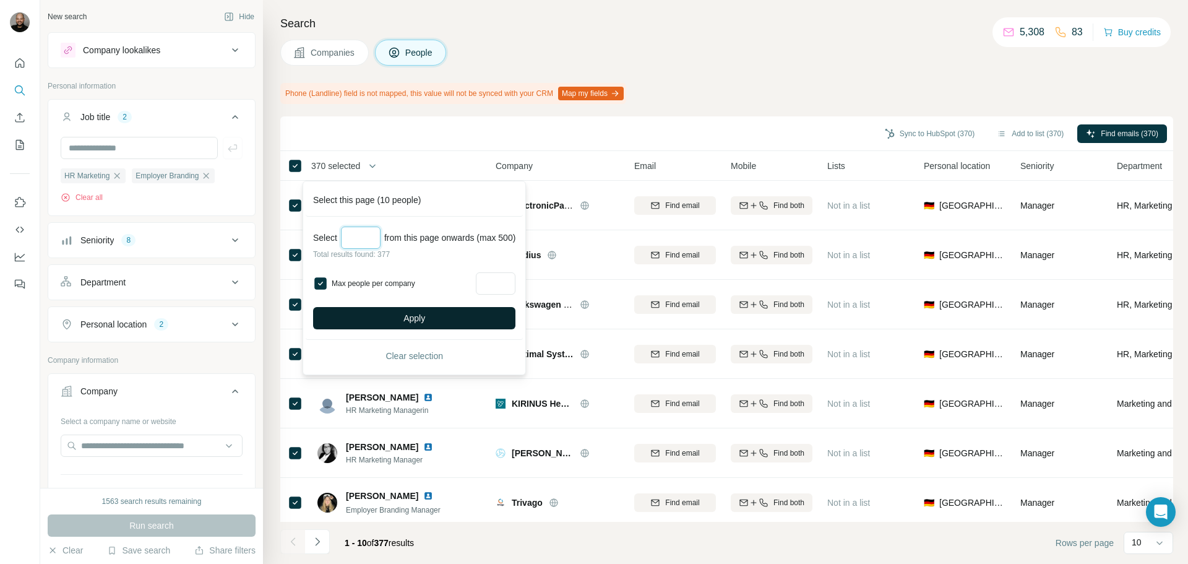
type input "***"
click at [401, 321] on button "Apply" at bounding box center [414, 318] width 202 height 22
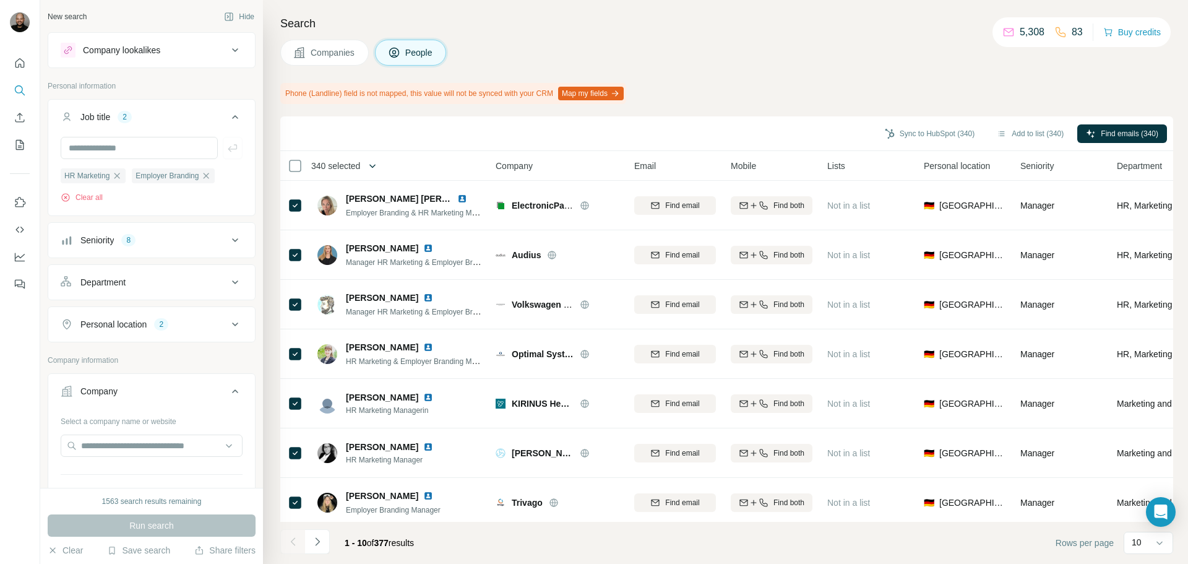
click at [372, 161] on icon "button" at bounding box center [372, 166] width 12 height 12
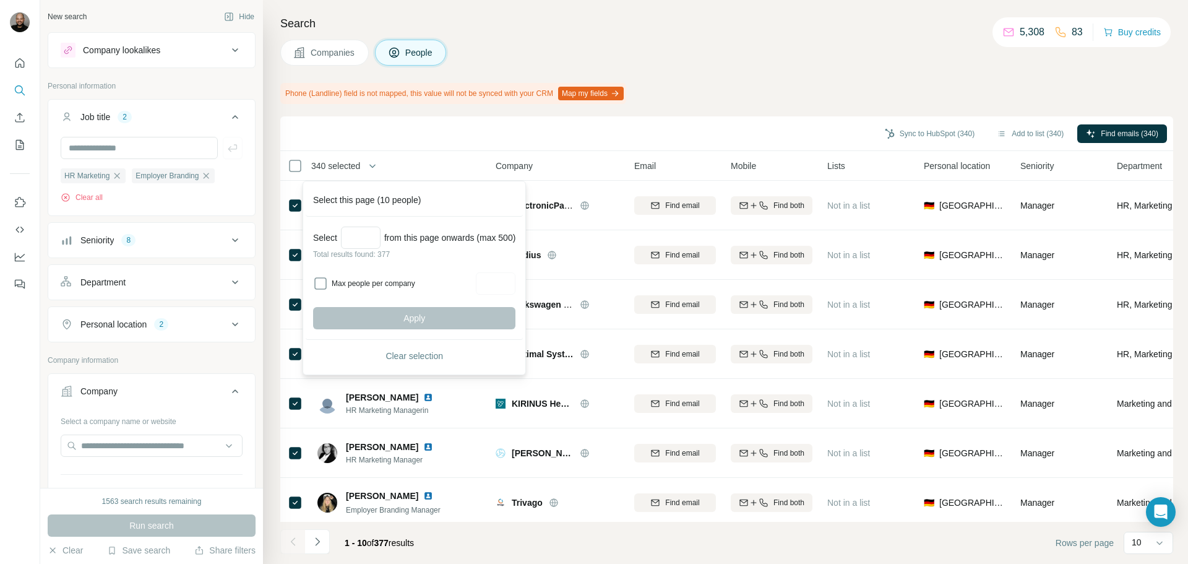
click at [424, 124] on div "Sync to HubSpot (340) Add to list (340) Find emails (340)" at bounding box center [726, 134] width 880 height 22
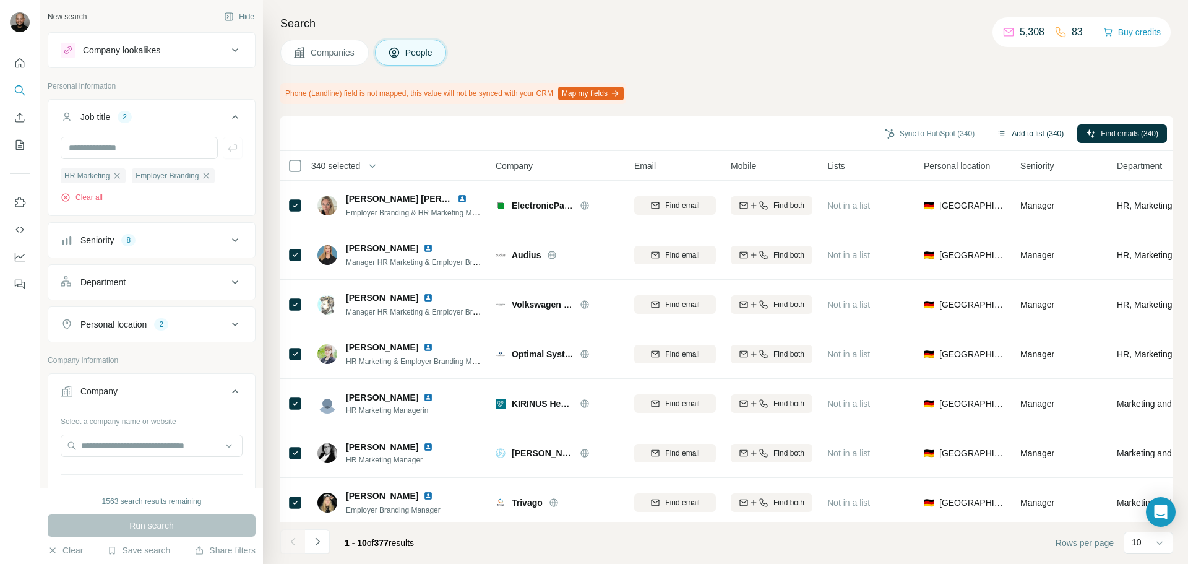
click at [1041, 127] on button "Add to list (340)" at bounding box center [1030, 133] width 84 height 19
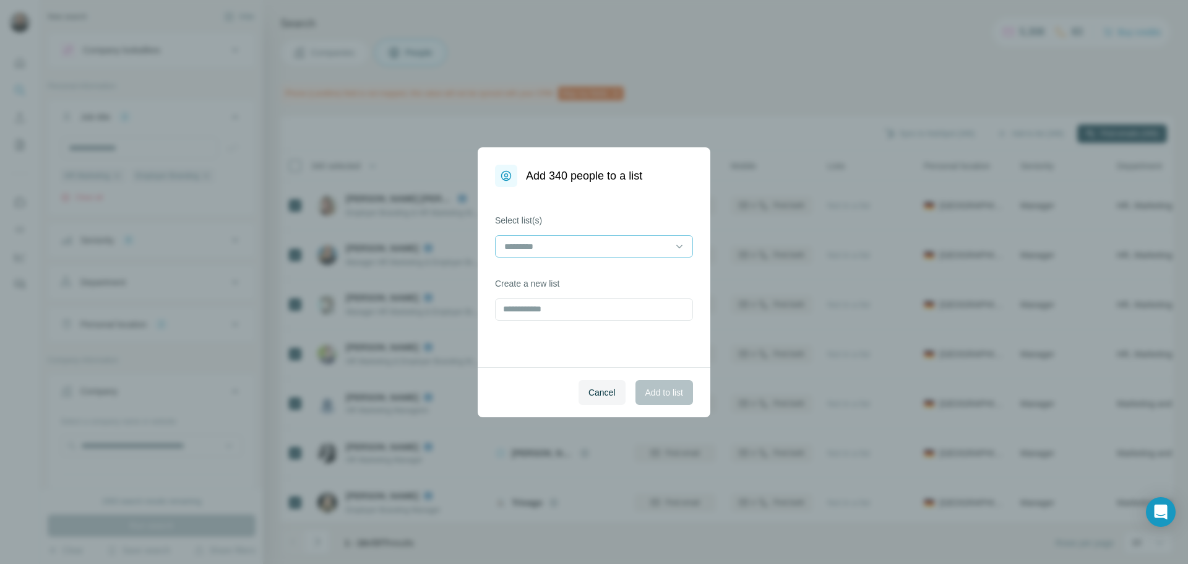
click at [542, 244] on input at bounding box center [586, 246] width 167 height 14
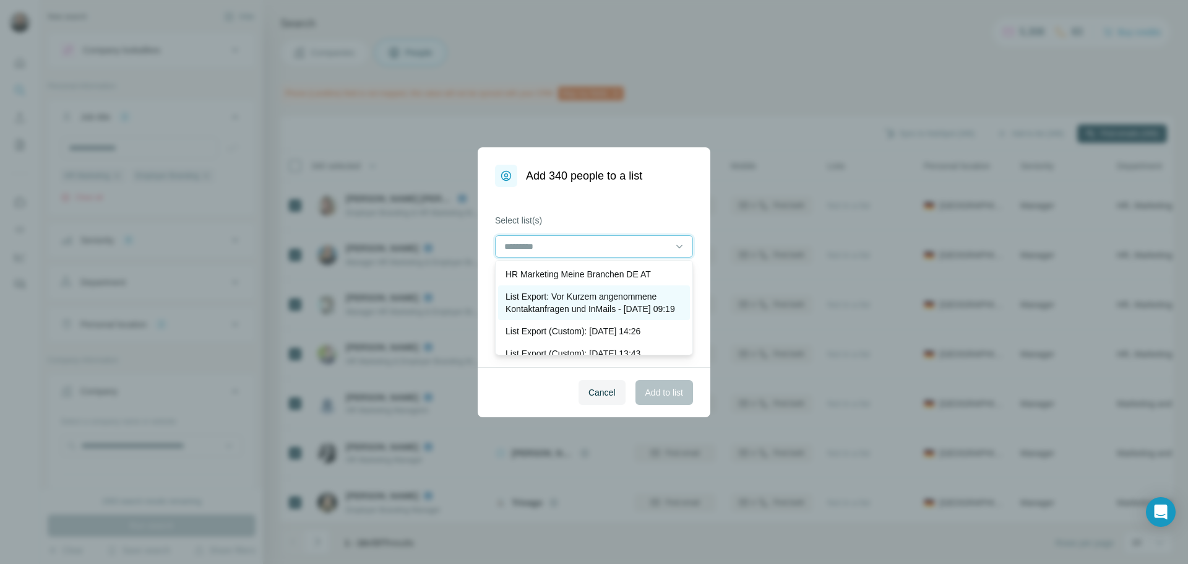
scroll to position [82, 0]
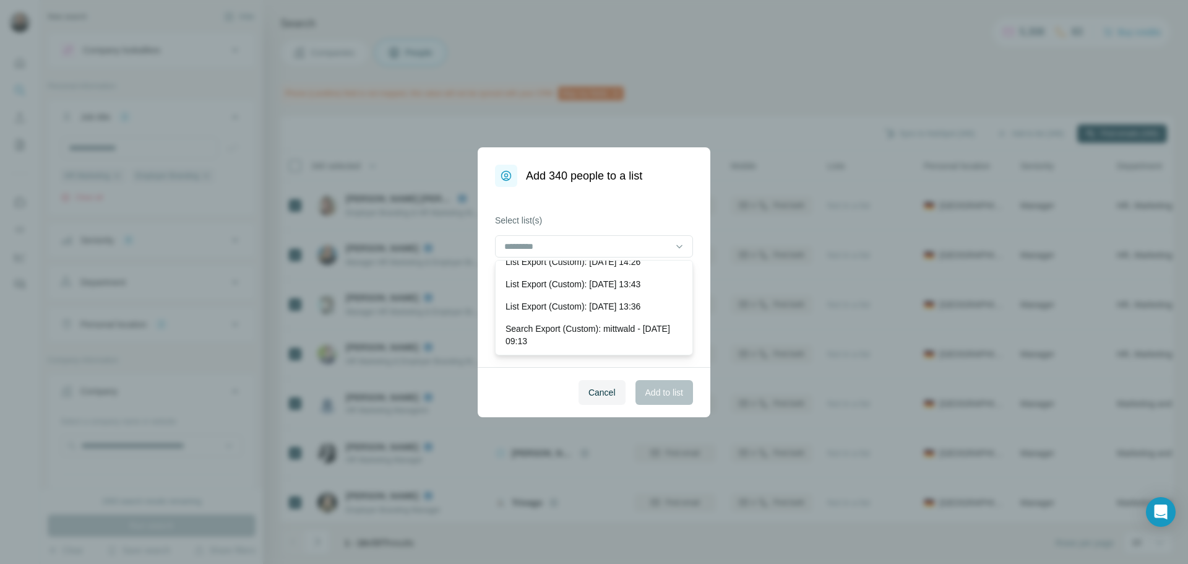
click at [571, 205] on div "Select list(s) Create a new list" at bounding box center [594, 277] width 233 height 180
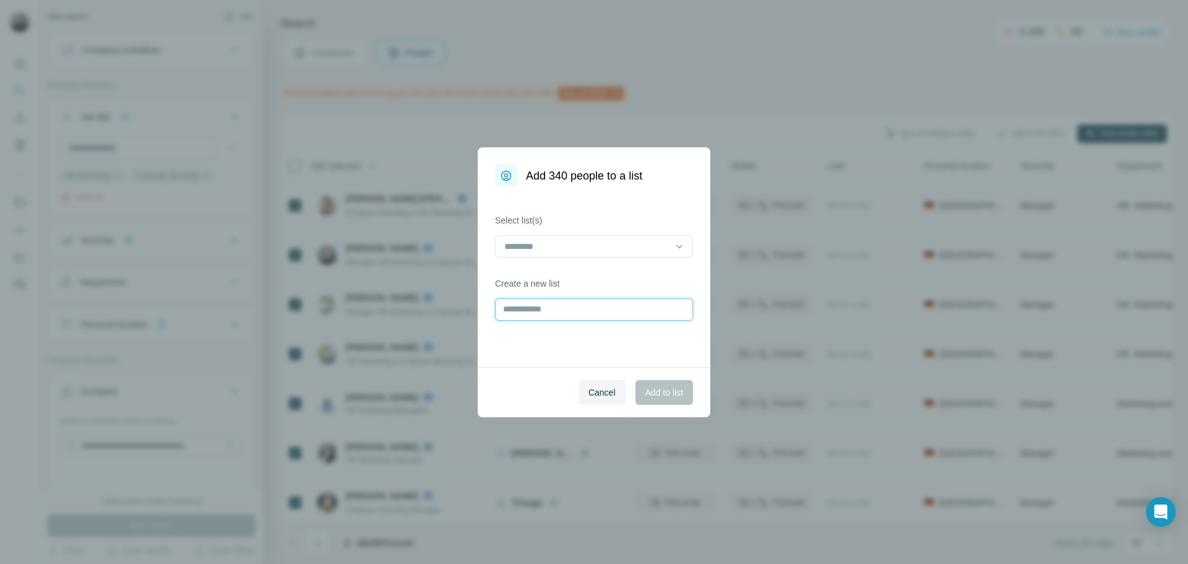
click at [561, 304] on input "text" at bounding box center [594, 309] width 198 height 22
type input "**********"
click at [665, 391] on span "Add to list" at bounding box center [664, 392] width 38 height 12
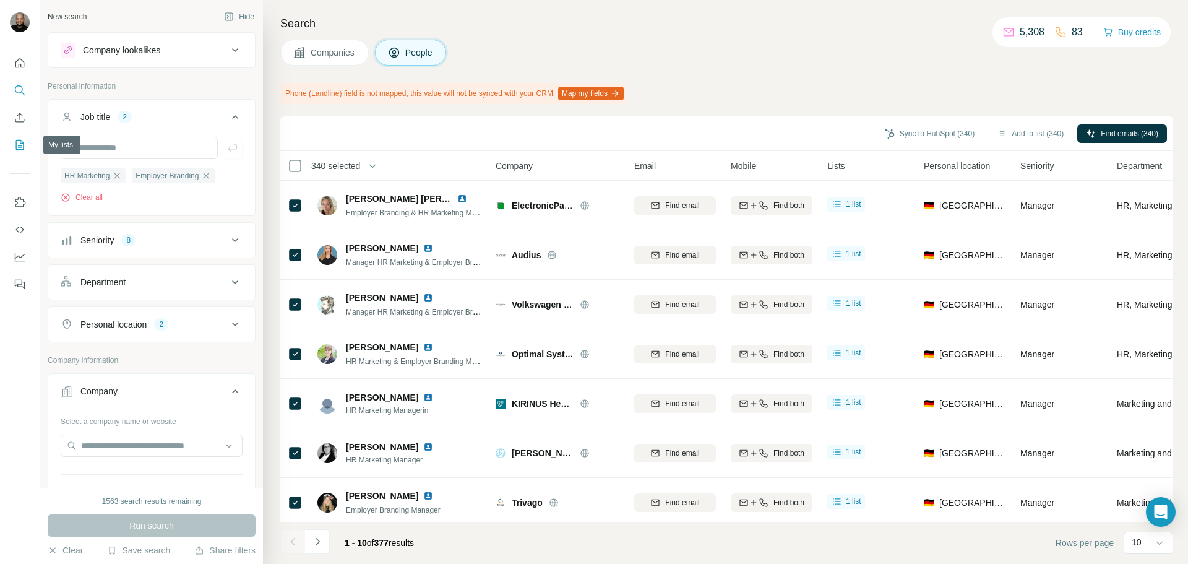
click at [17, 148] on icon "My lists" at bounding box center [20, 145] width 12 height 12
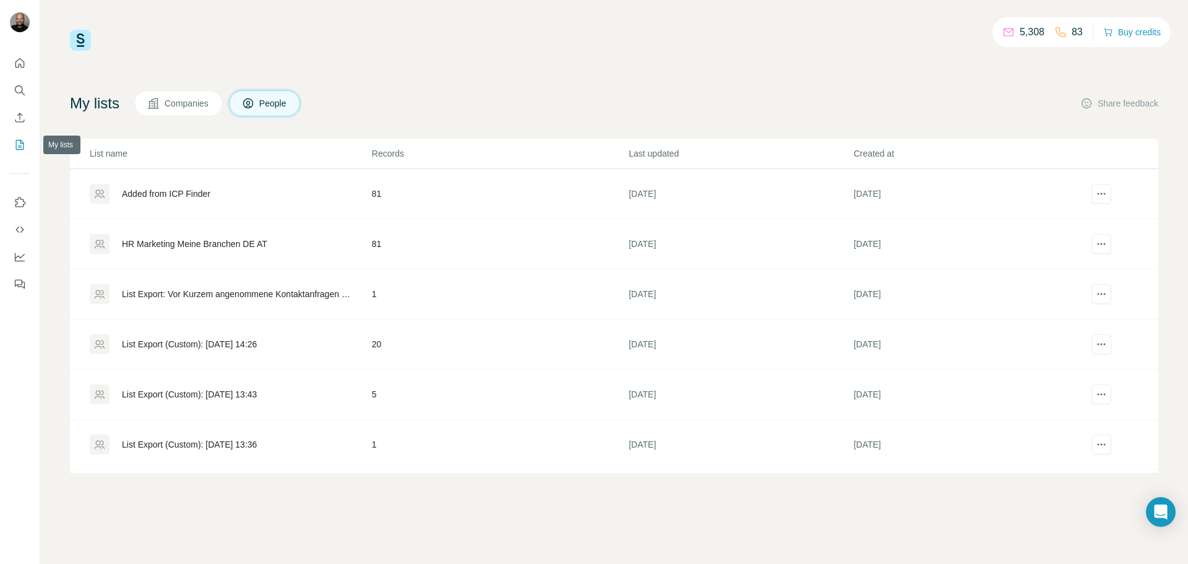
drag, startPoint x: 17, startPoint y: 148, endPoint x: 374, endPoint y: 53, distance: 369.1
click at [374, 53] on div "5,308 83 Buy credits My lists Companies People Share feedback List name Records…" at bounding box center [614, 251] width 1088 height 443
click at [217, 197] on div "HR Marketing und Employer Branding" at bounding box center [195, 193] width 146 height 12
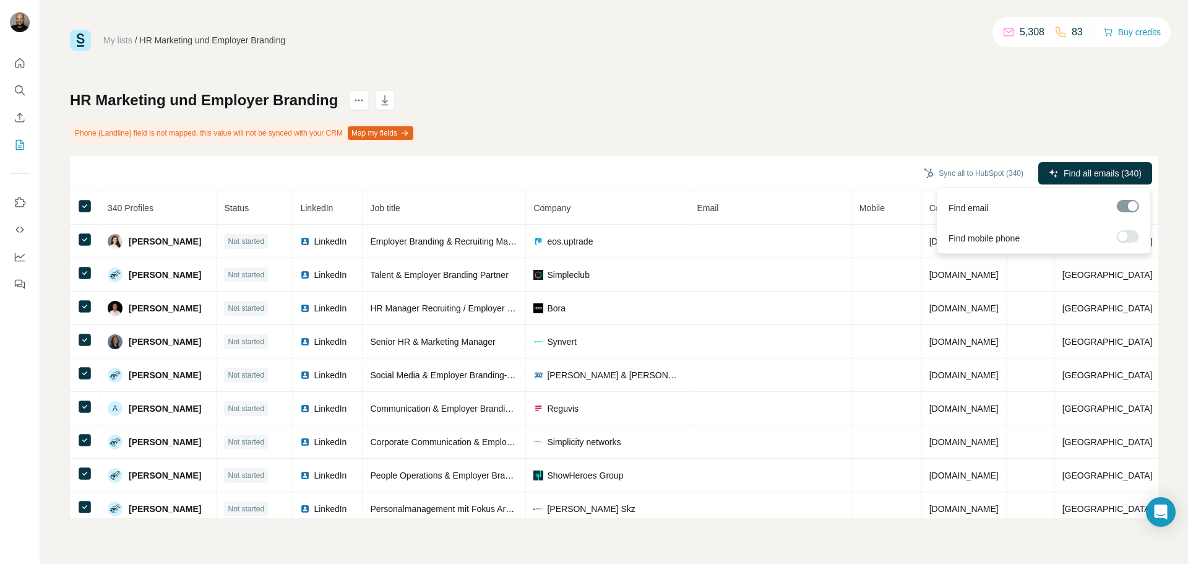
click at [1073, 170] on span "Find all emails (340)" at bounding box center [1103, 173] width 78 height 12
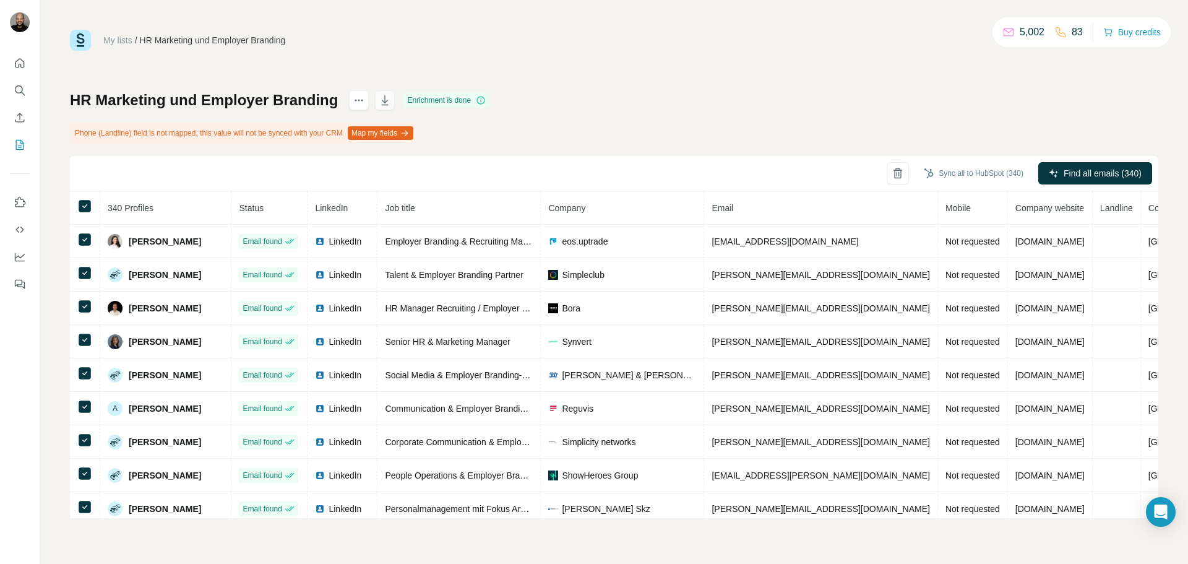
click at [385, 99] on icon "button" at bounding box center [385, 100] width 12 height 12
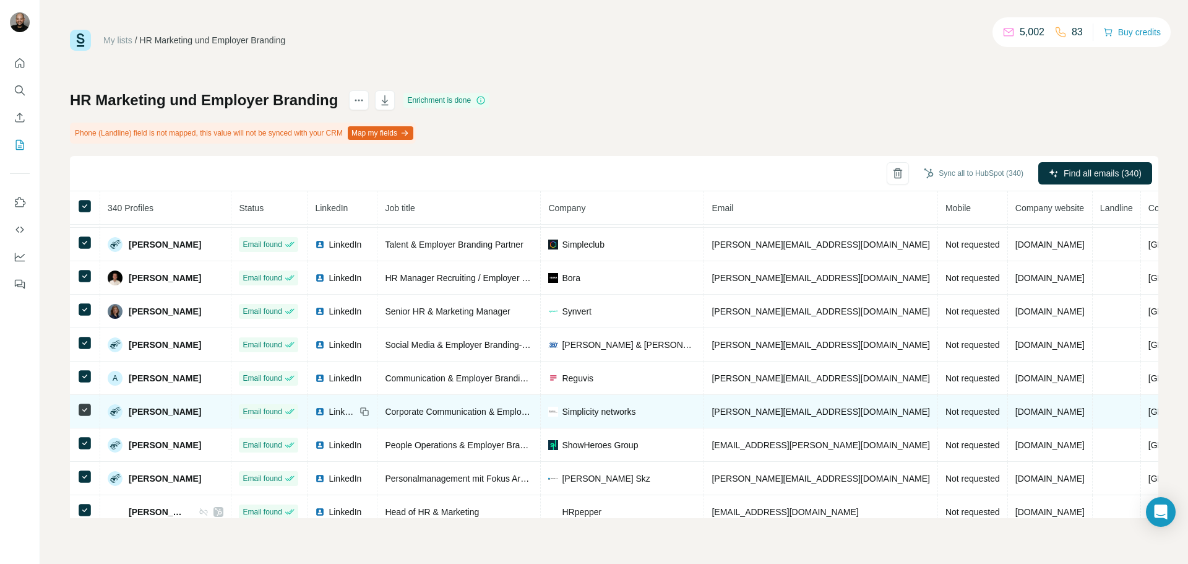
scroll to position [47, 0]
